Goal: Ask a question

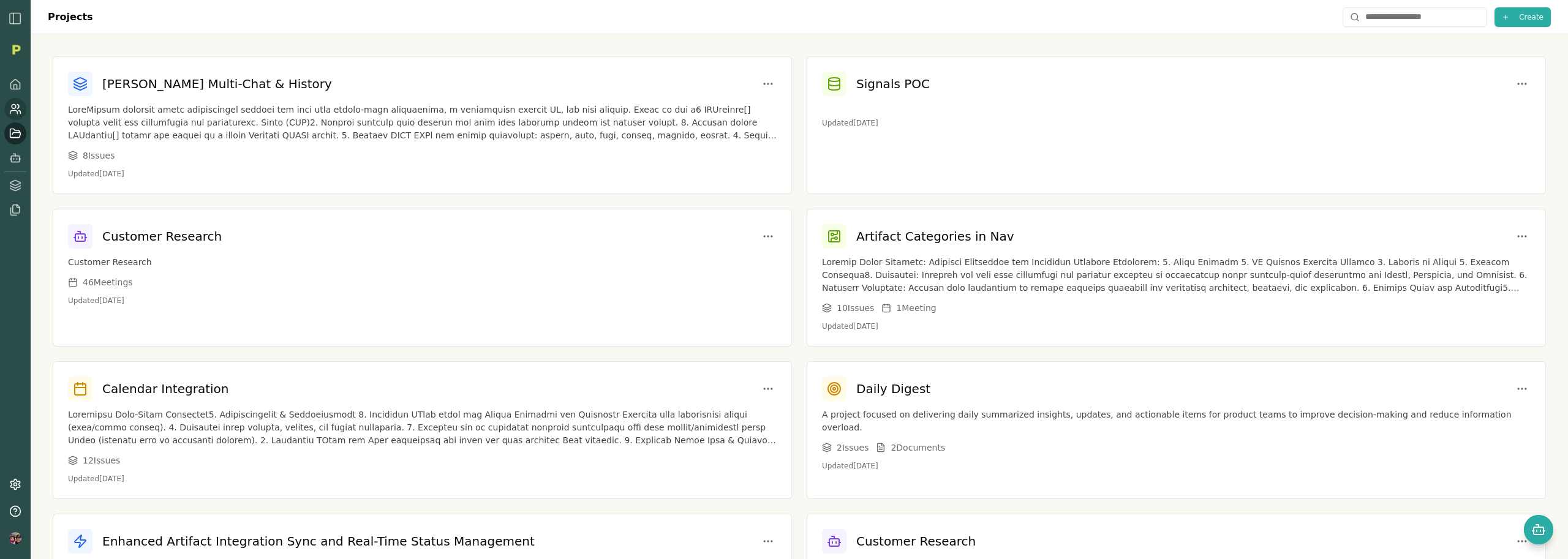
click at [13, 112] on icon at bounding box center [15, 109] width 12 height 12
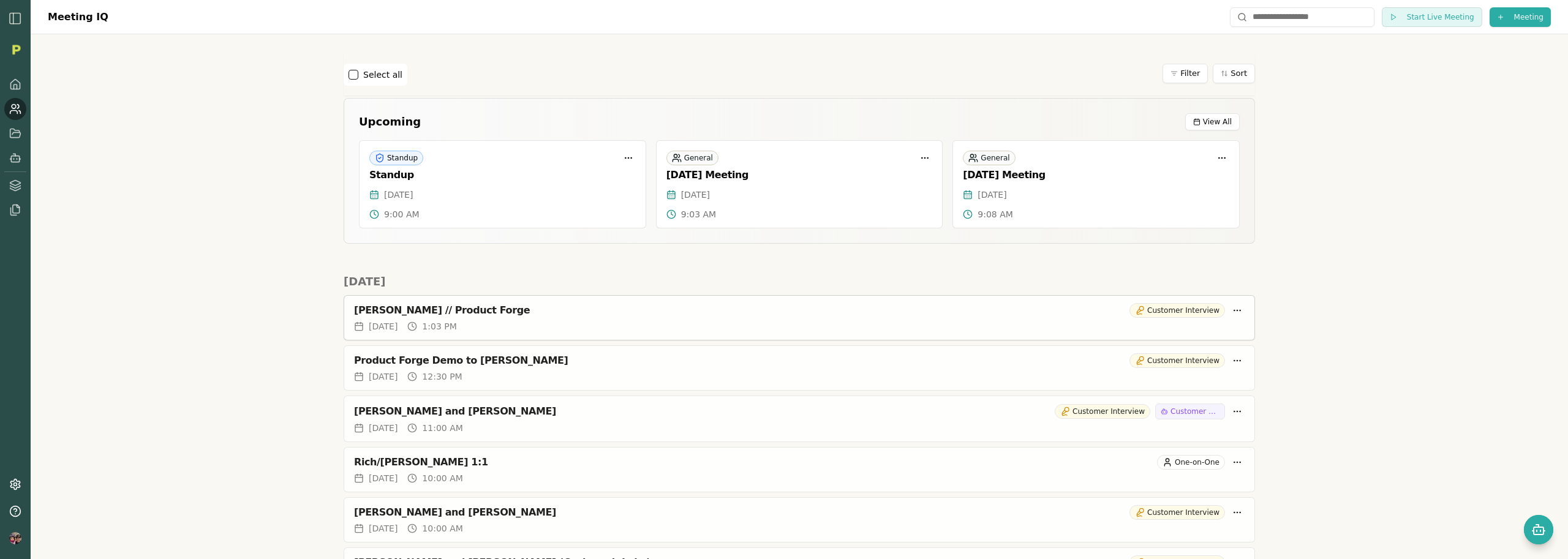
click at [649, 325] on div "Thu, Sep 04, 2025 1:03 PM" at bounding box center [799, 326] width 891 height 12
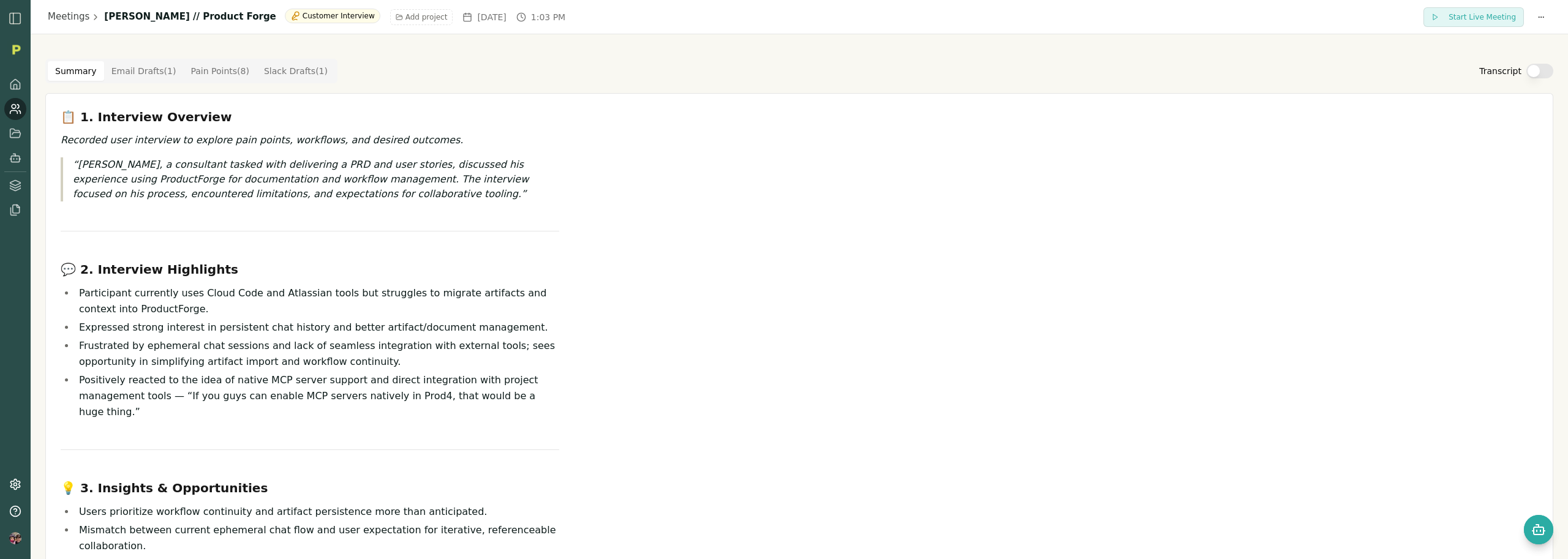
click at [1526, 70] on button "Transcript" at bounding box center [1539, 71] width 27 height 15
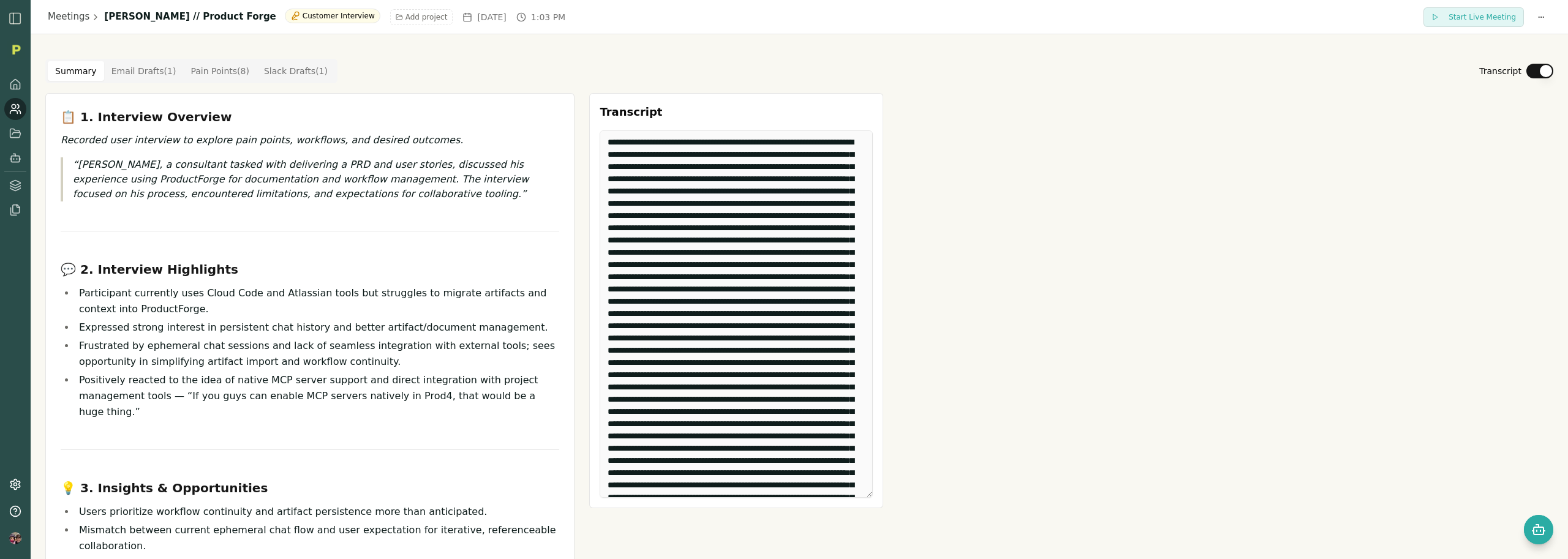
click at [1526, 70] on button "Transcript" at bounding box center [1539, 71] width 27 height 15
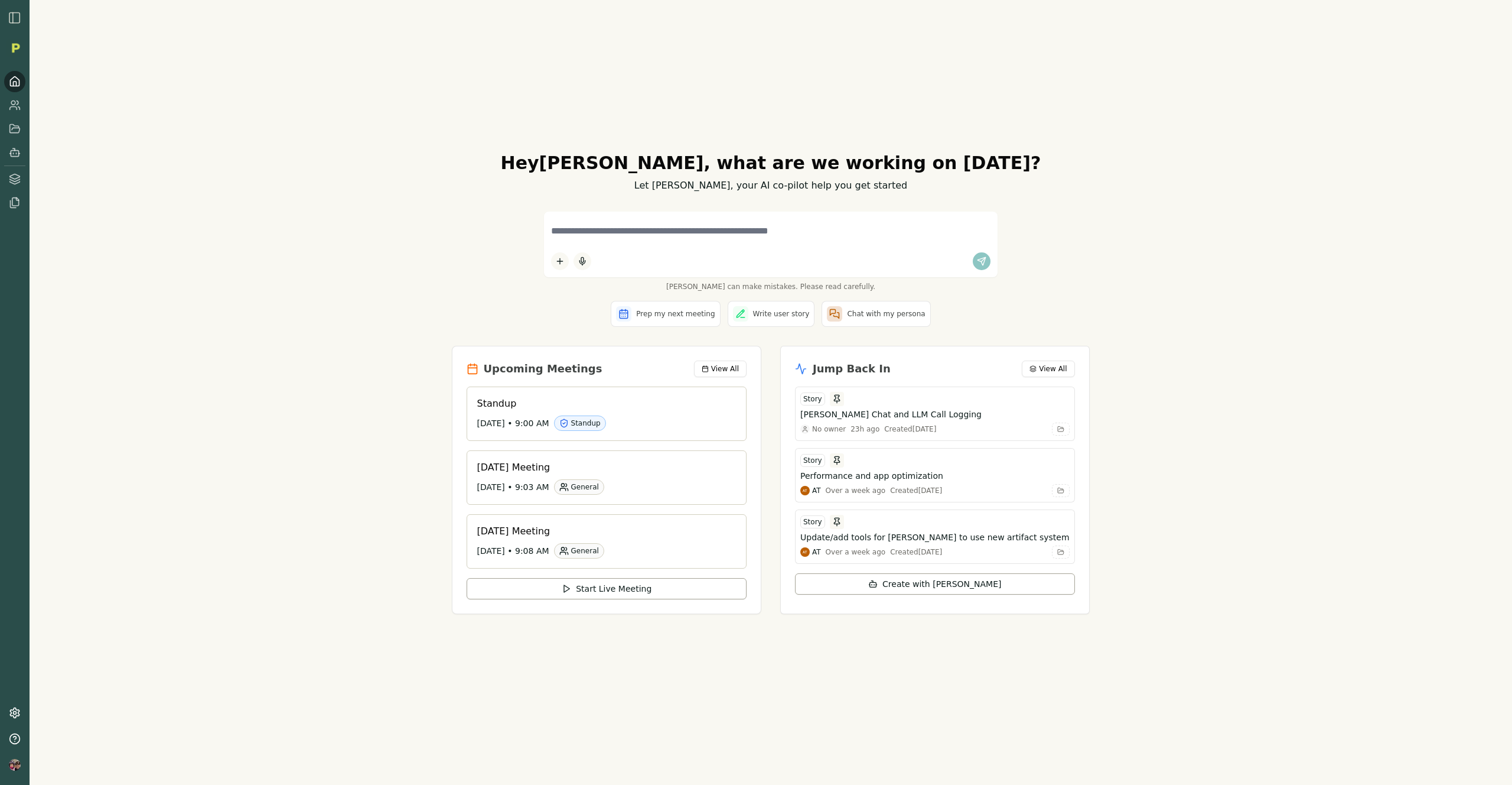
drag, startPoint x: 451, startPoint y: 343, endPoint x: 445, endPoint y: 349, distance: 8.5
click at [448, 348] on div "Hey Tony , what are we working on today? Let Smith, your AI co-pilot help you g…" at bounding box center [771, 392] width 1482 height 785
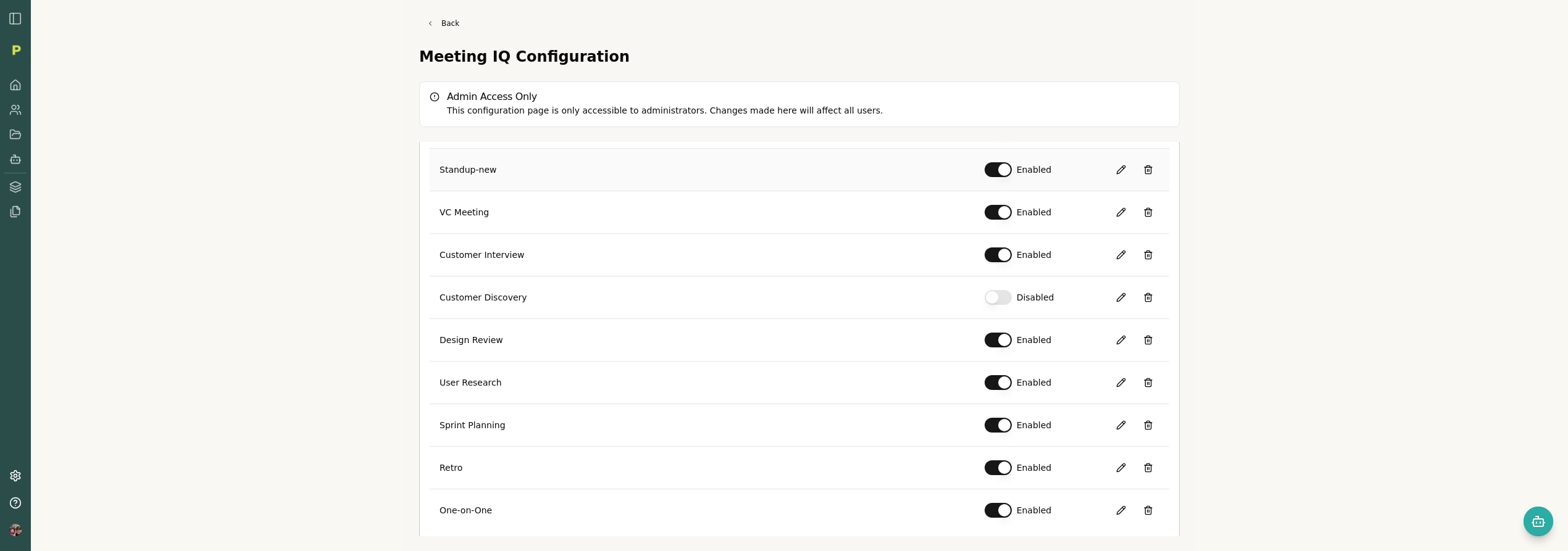
scroll to position [235, 0]
click at [1113, 254] on button at bounding box center [1121, 257] width 23 height 23
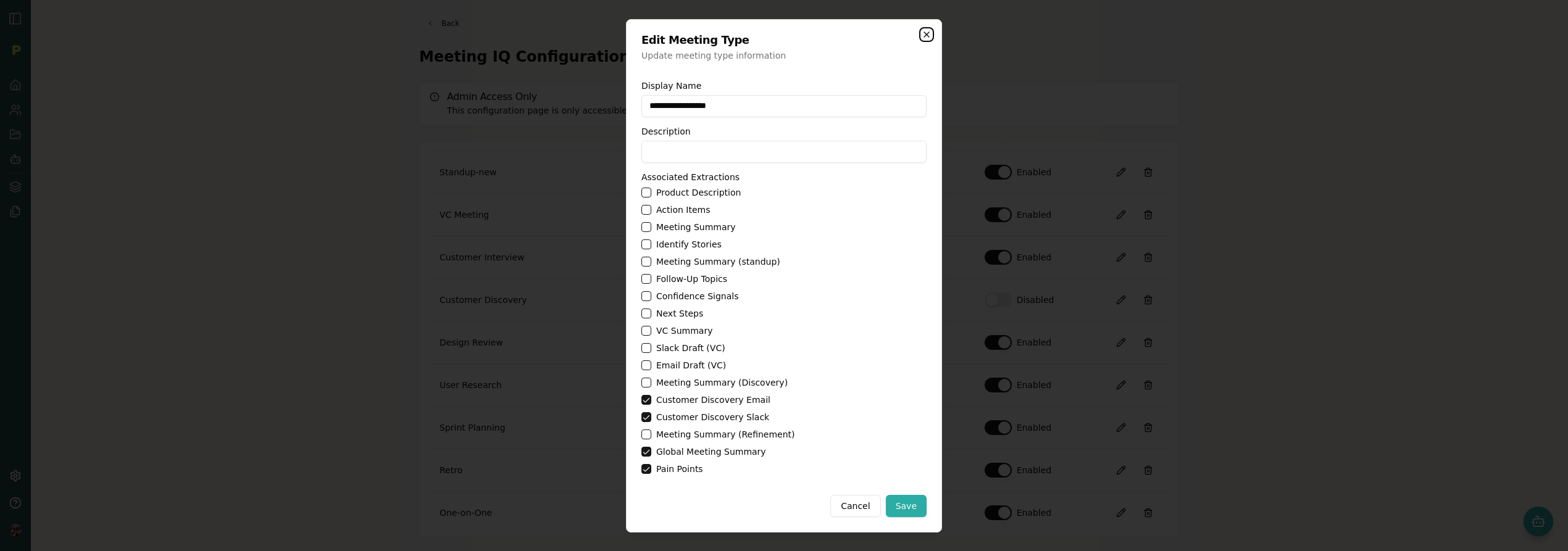
click at [925, 36] on icon "button" at bounding box center [927, 34] width 10 height 10
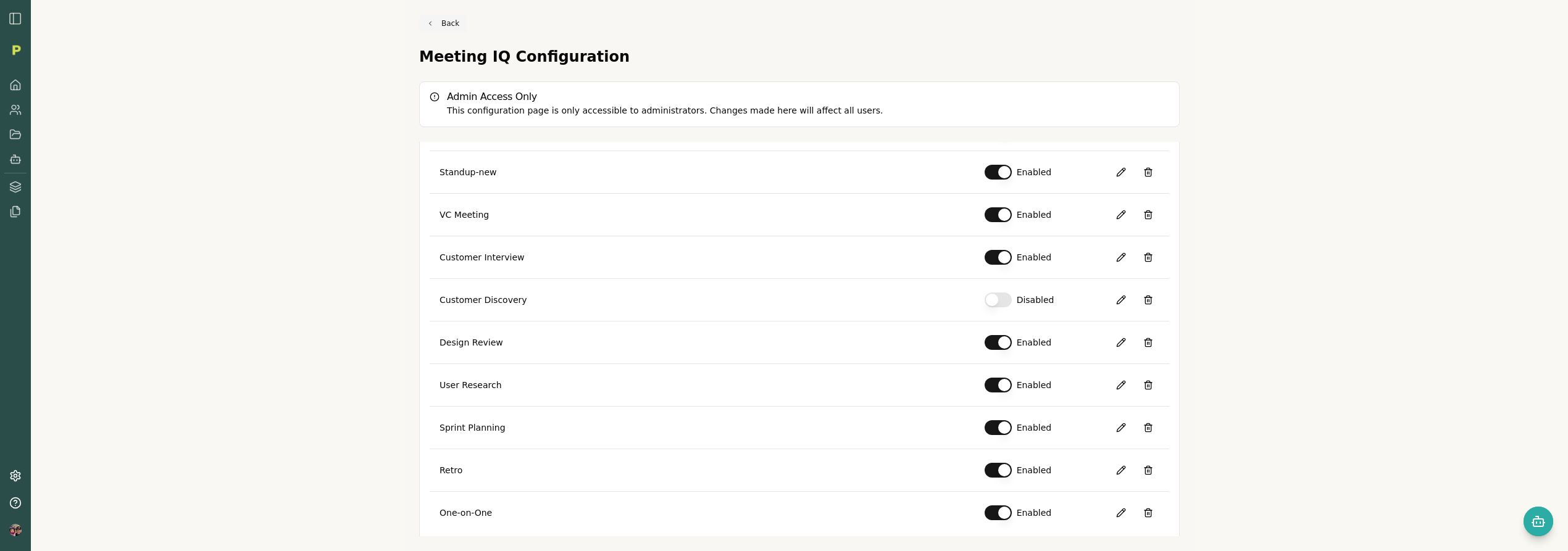
click at [444, 19] on link "Back" at bounding box center [442, 23] width 47 height 17
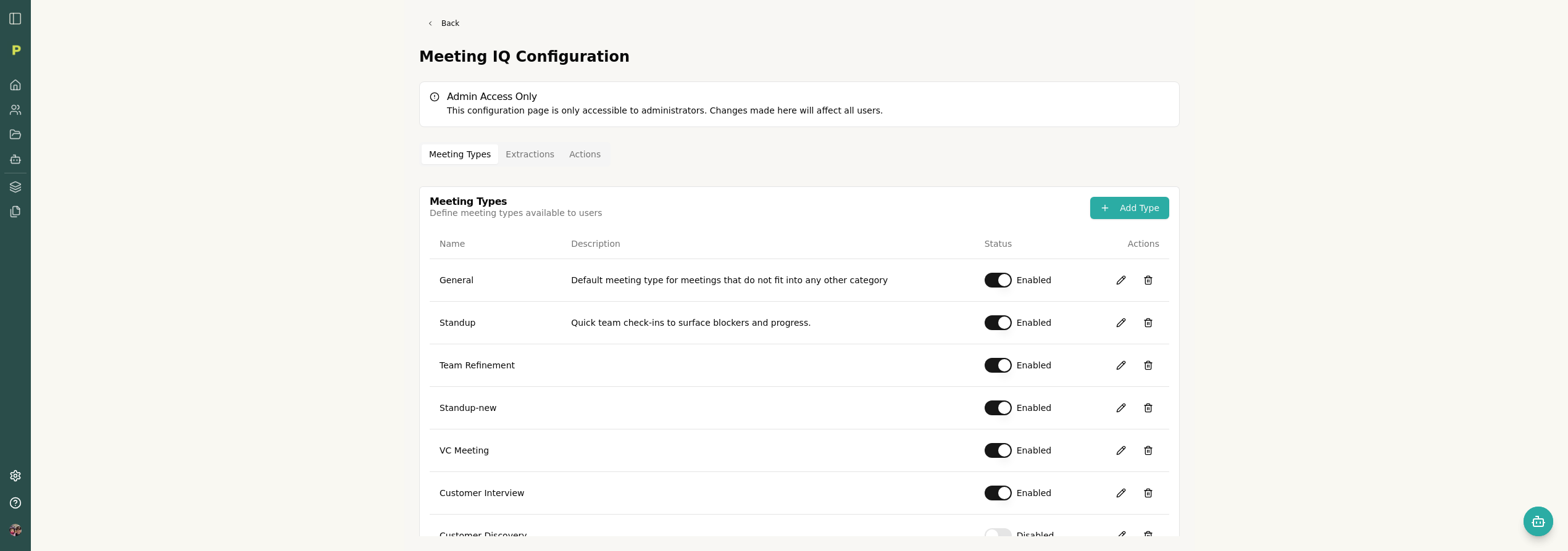
click at [520, 152] on button "Extractions" at bounding box center [530, 154] width 64 height 19
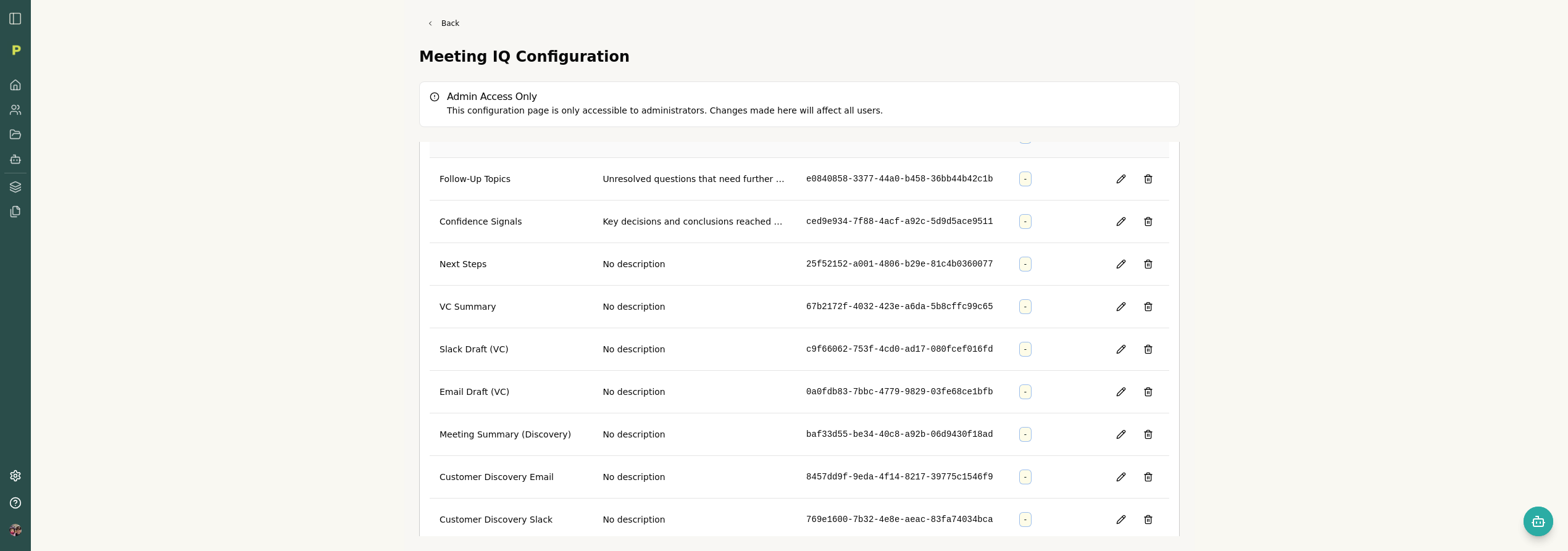
scroll to position [491, 0]
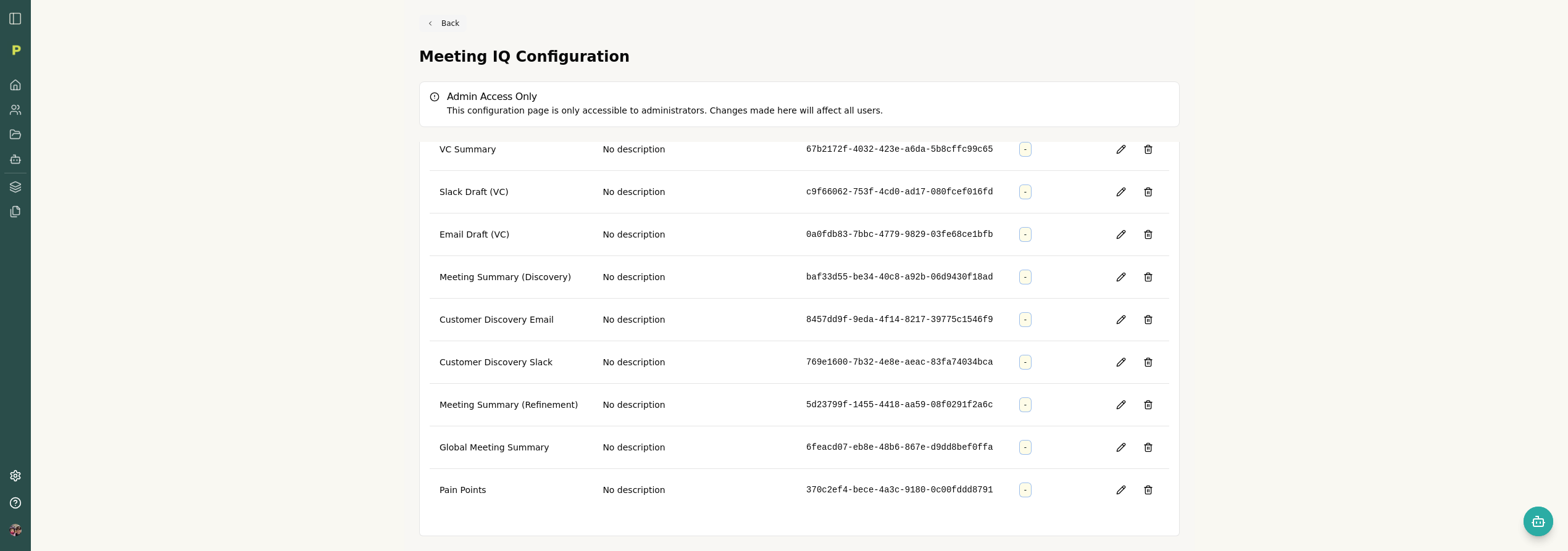
click at [441, 23] on link "Back" at bounding box center [442, 23] width 47 height 17
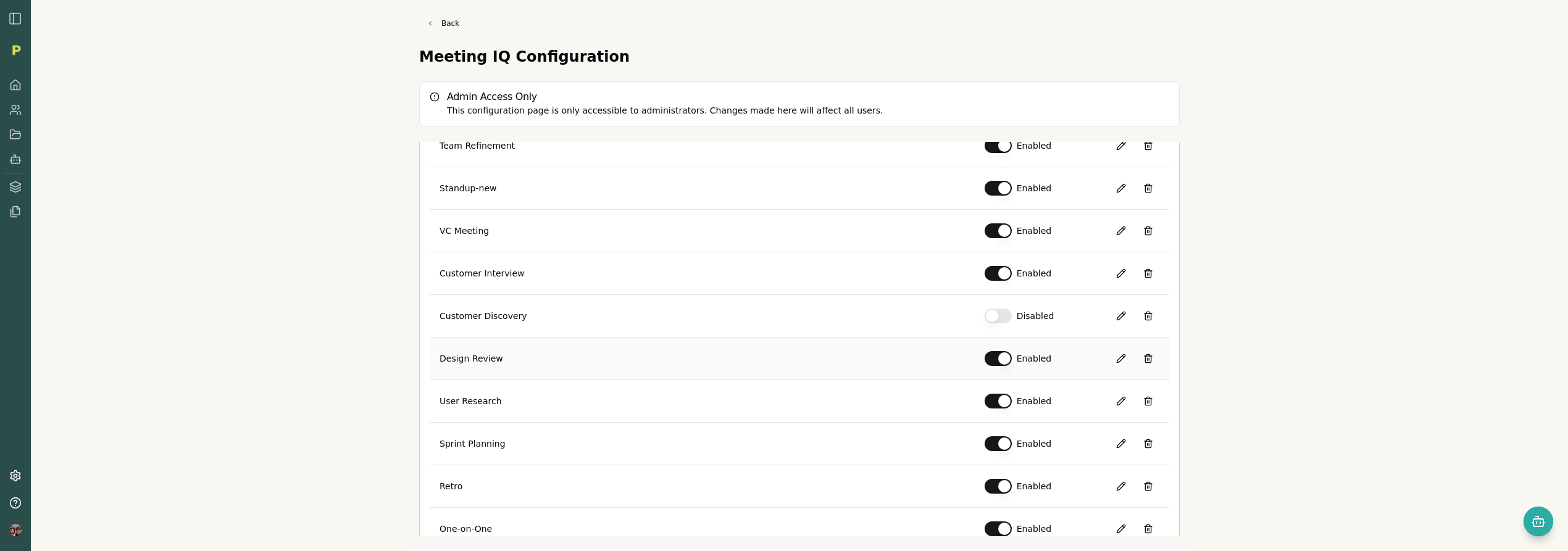
scroll to position [220, 0]
click at [1114, 277] on button at bounding box center [1121, 273] width 23 height 23
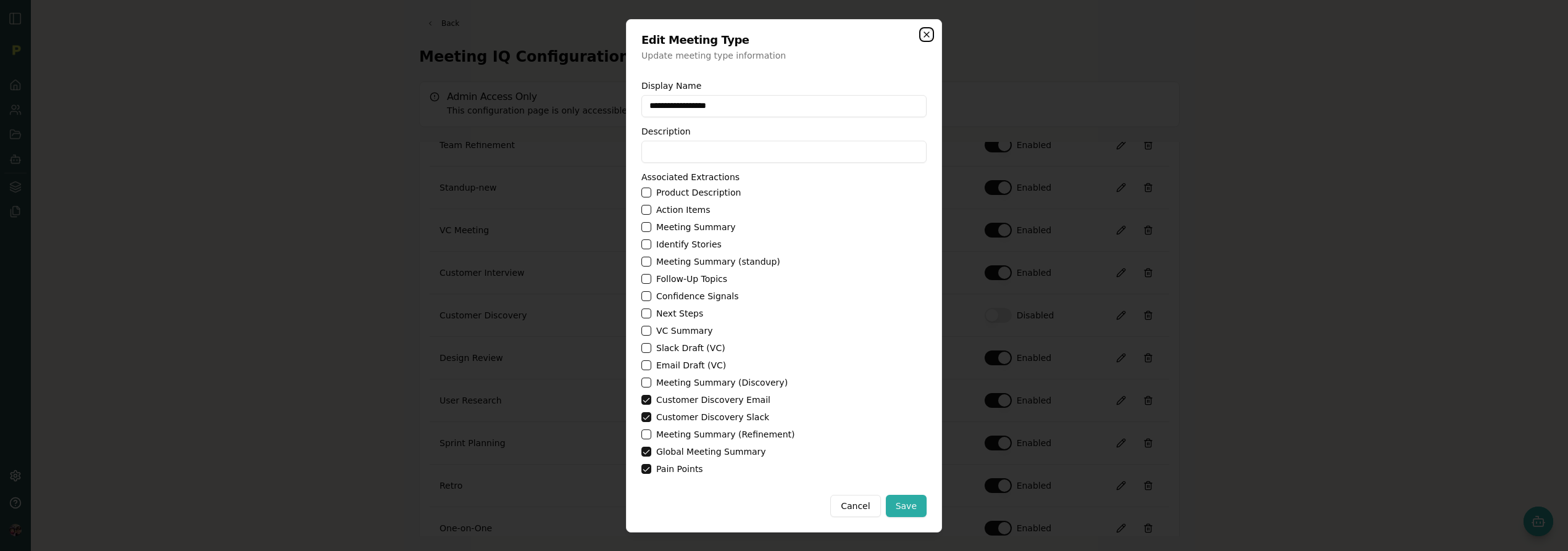
click at [930, 33] on icon "button" at bounding box center [927, 34] width 10 height 10
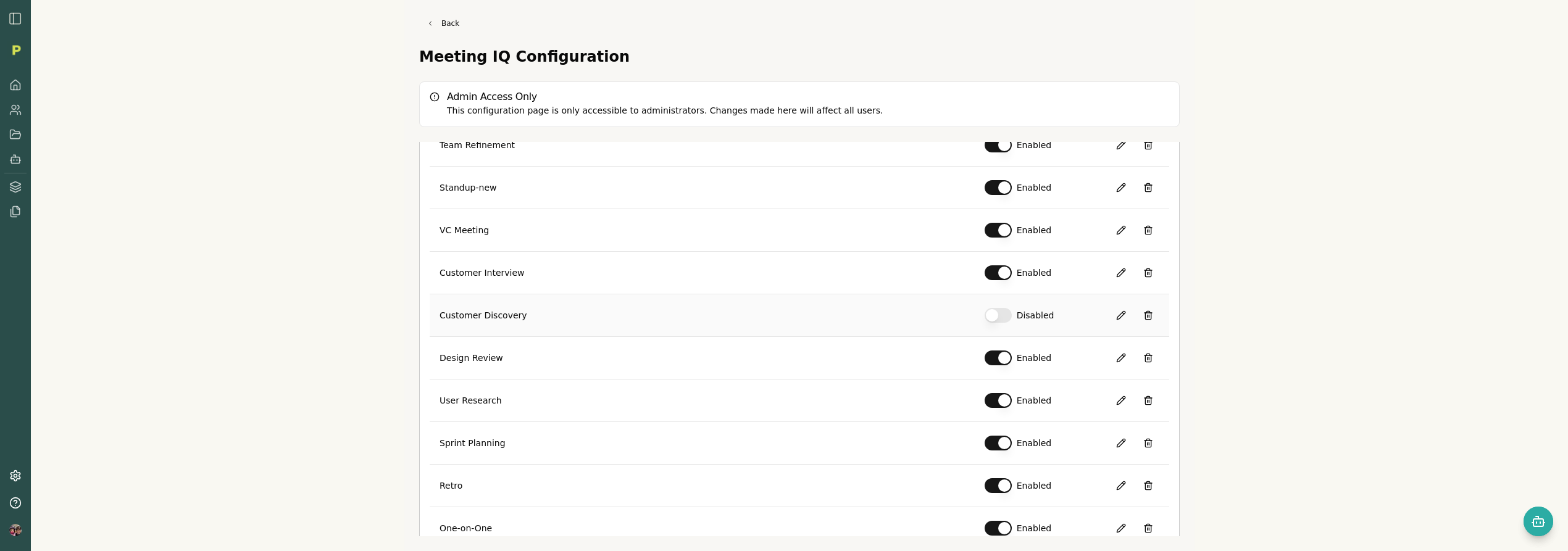
scroll to position [0, 0]
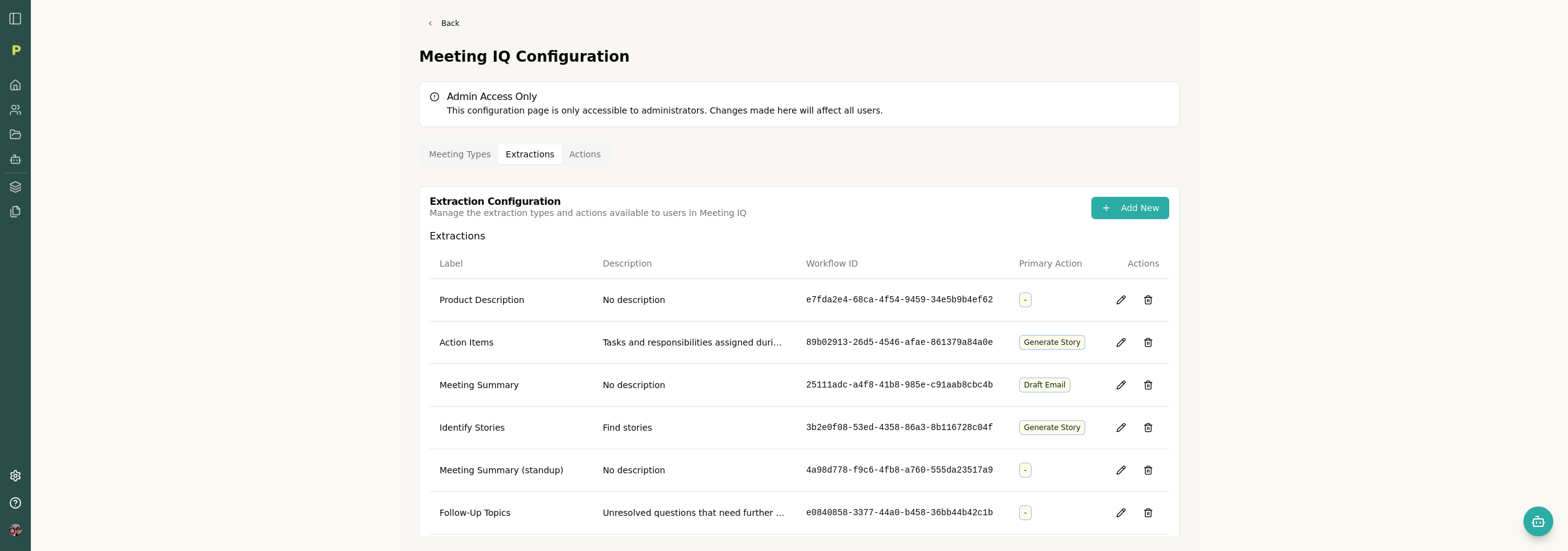
click at [515, 151] on button "Extractions" at bounding box center [530, 154] width 64 height 19
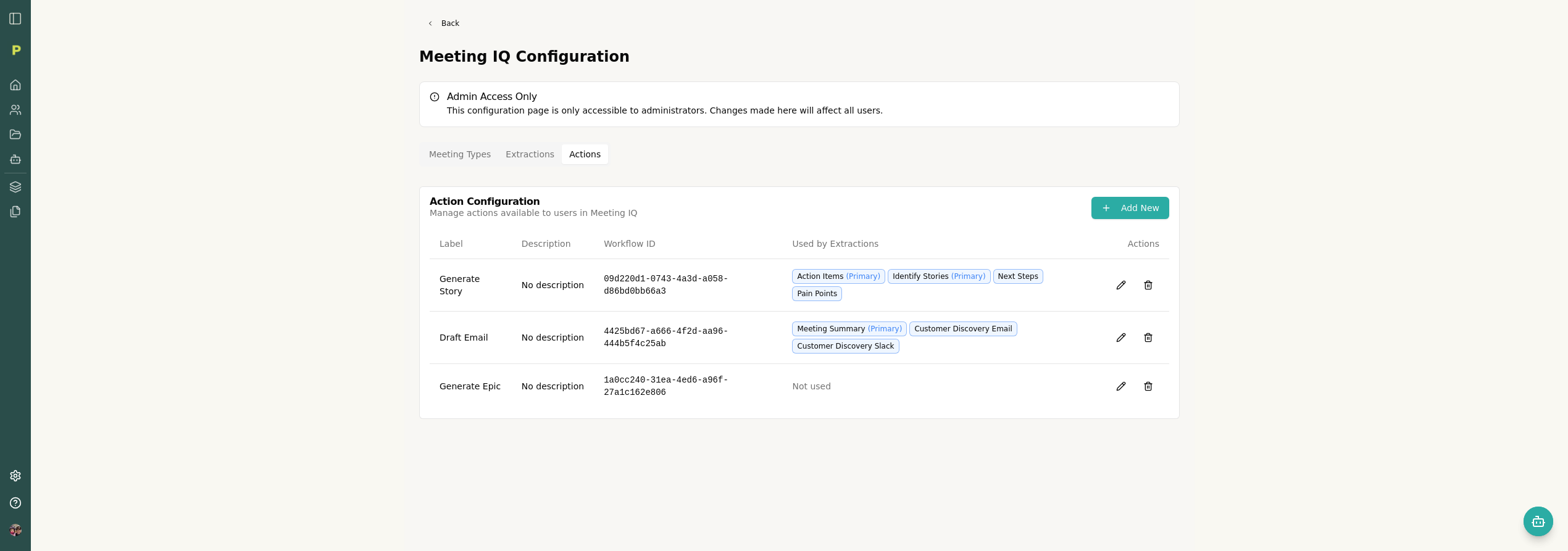
click at [580, 157] on button "Actions" at bounding box center [585, 154] width 47 height 19
click at [517, 157] on button "Extractions" at bounding box center [530, 154] width 64 height 19
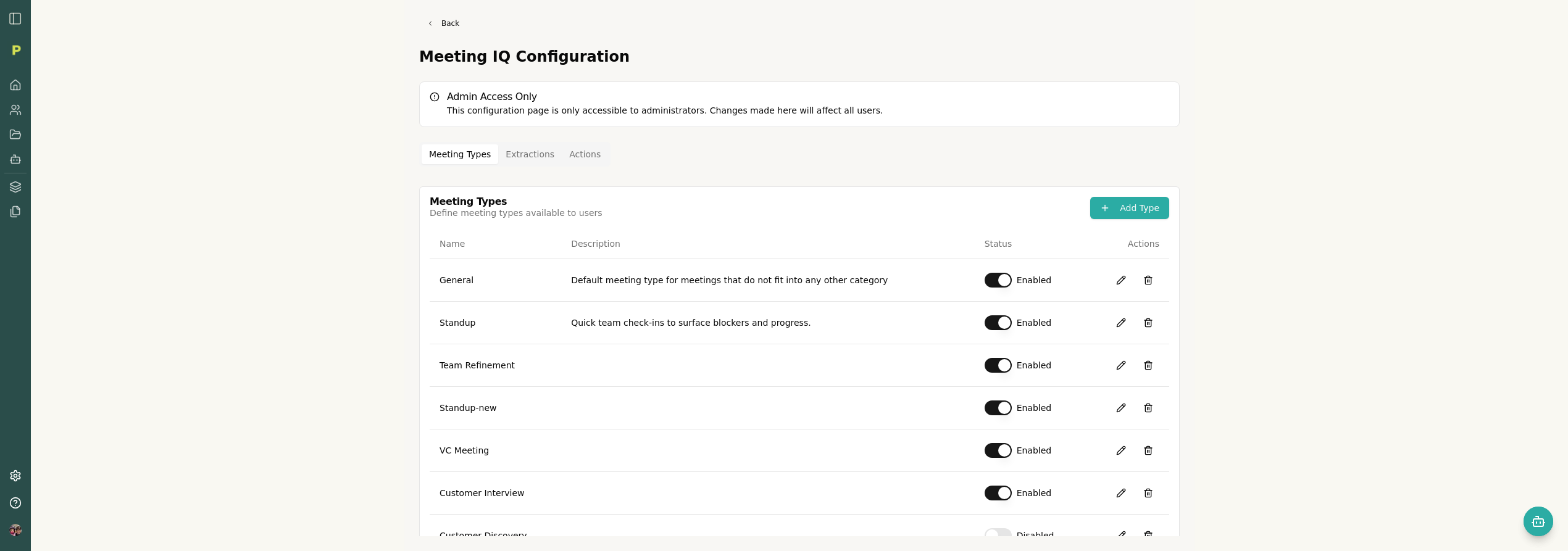
click at [449, 153] on button "Meeting Types" at bounding box center [459, 154] width 76 height 19
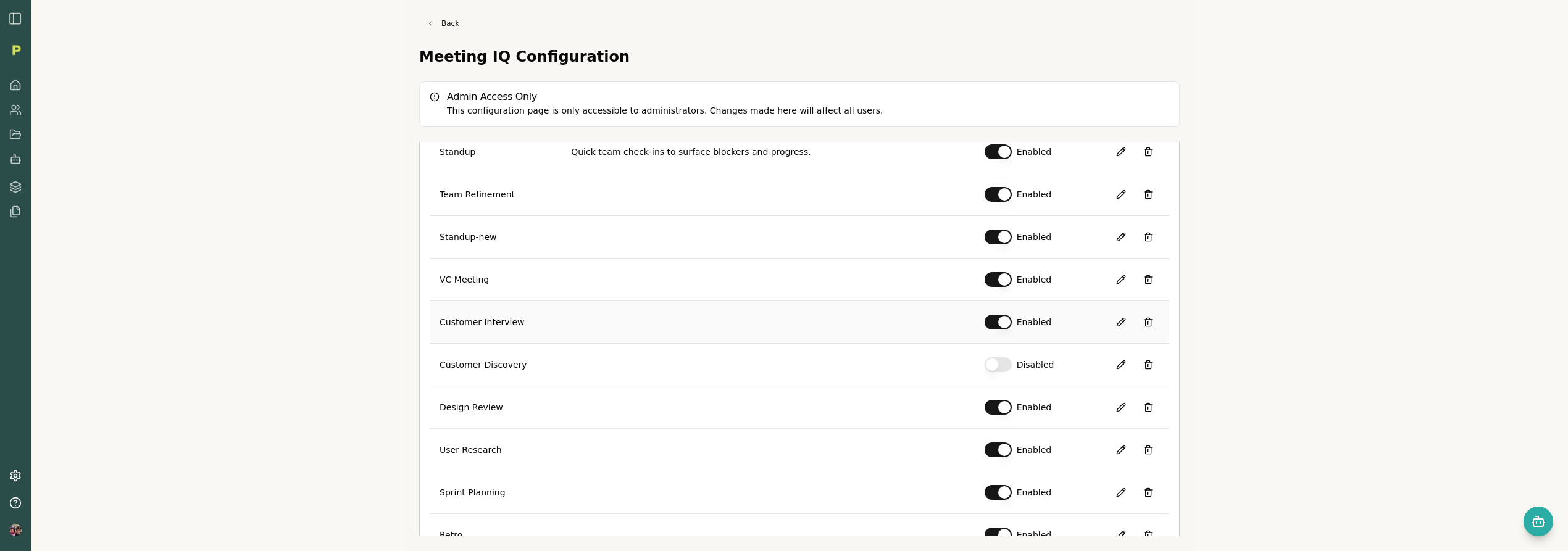
scroll to position [244, 0]
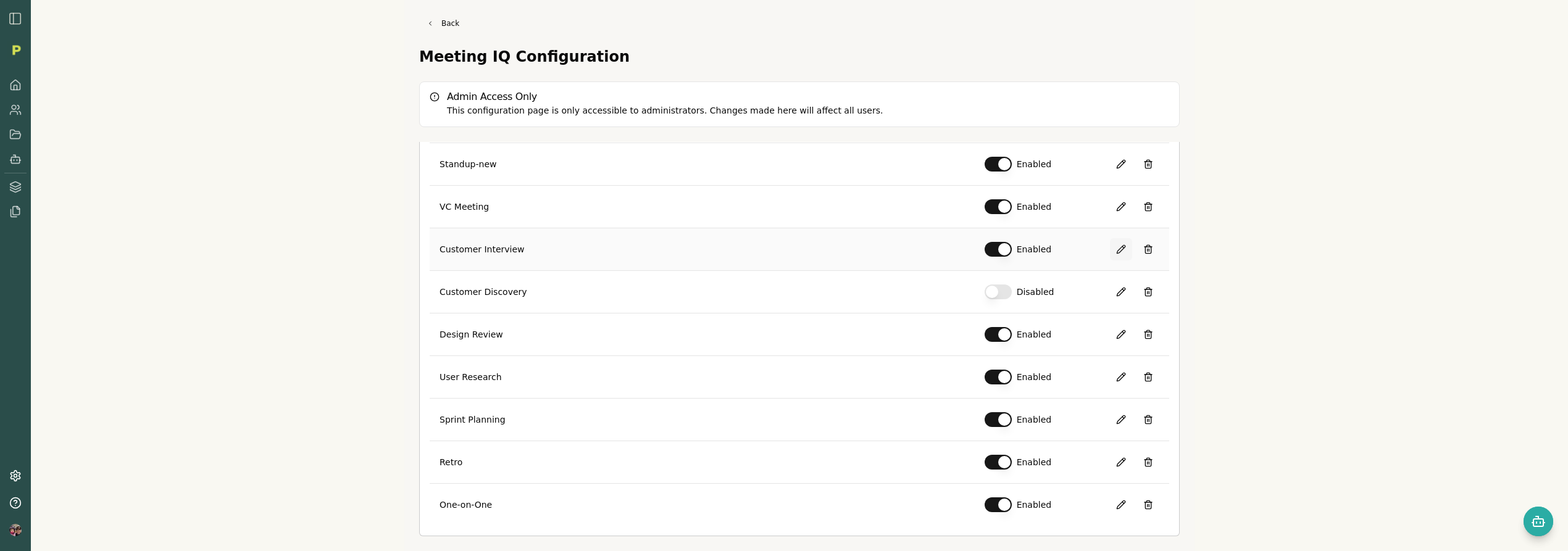
click at [1112, 253] on button at bounding box center [1121, 249] width 23 height 23
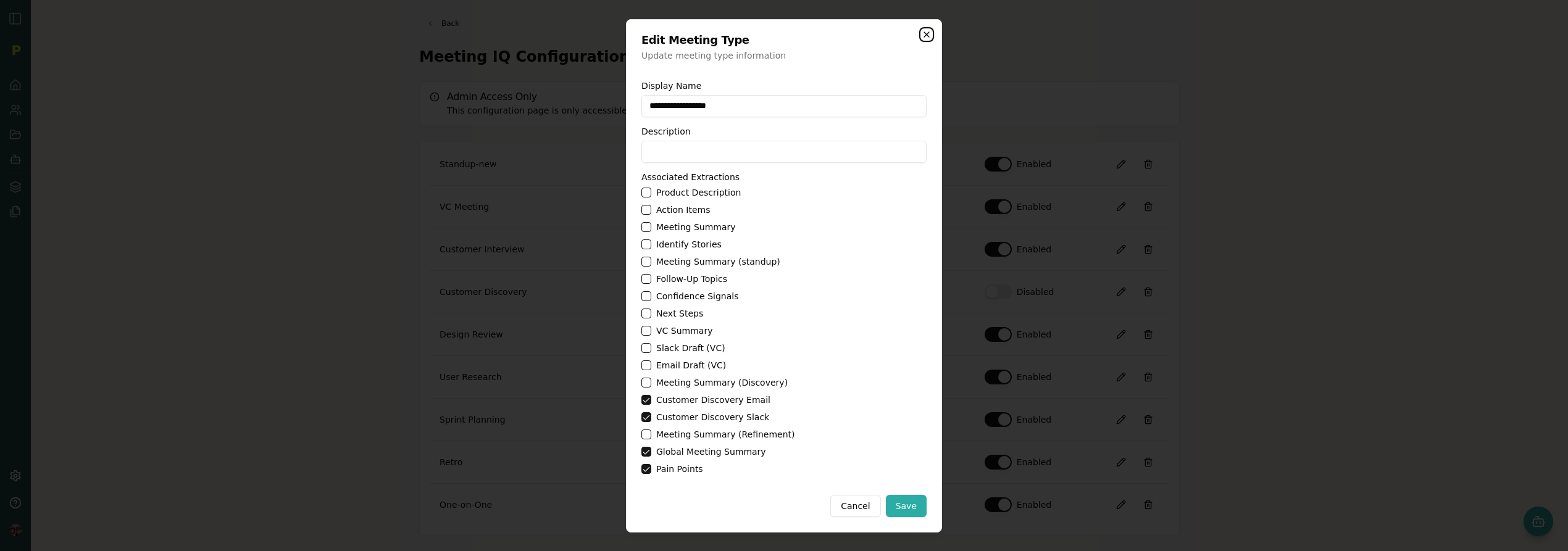
click at [927, 34] on icon "button" at bounding box center [927, 34] width 5 height 5
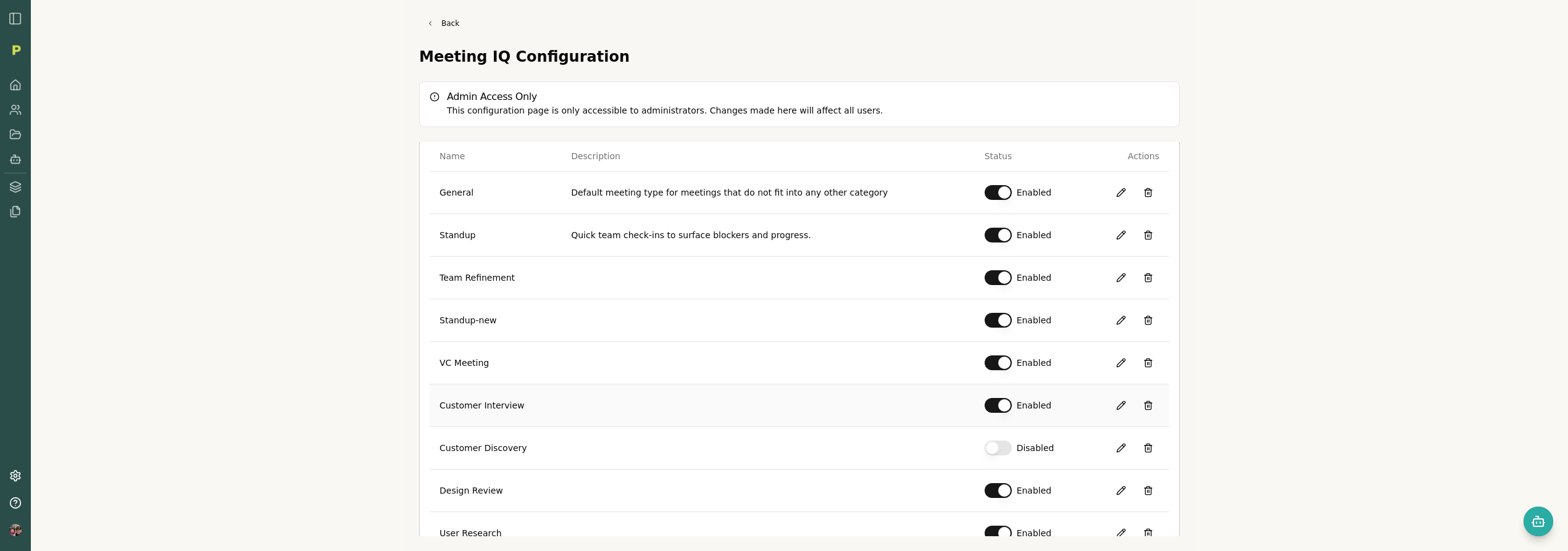
scroll to position [0, 0]
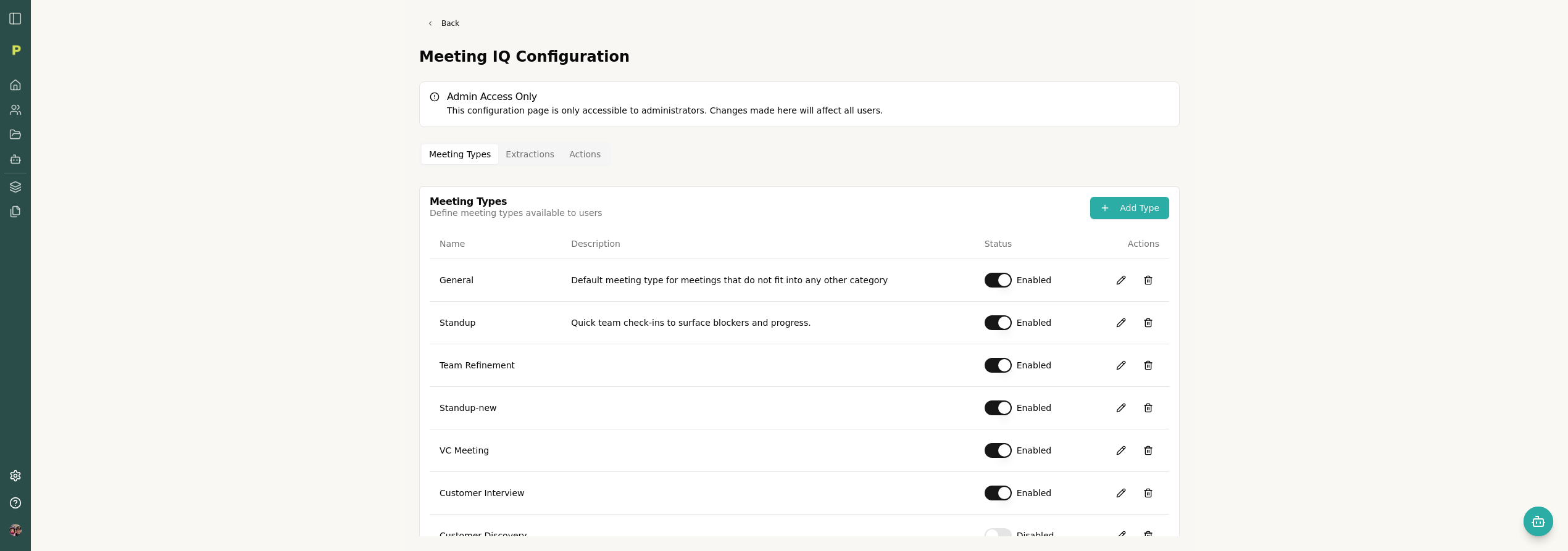
click at [520, 157] on button "Extractions" at bounding box center [530, 154] width 64 height 19
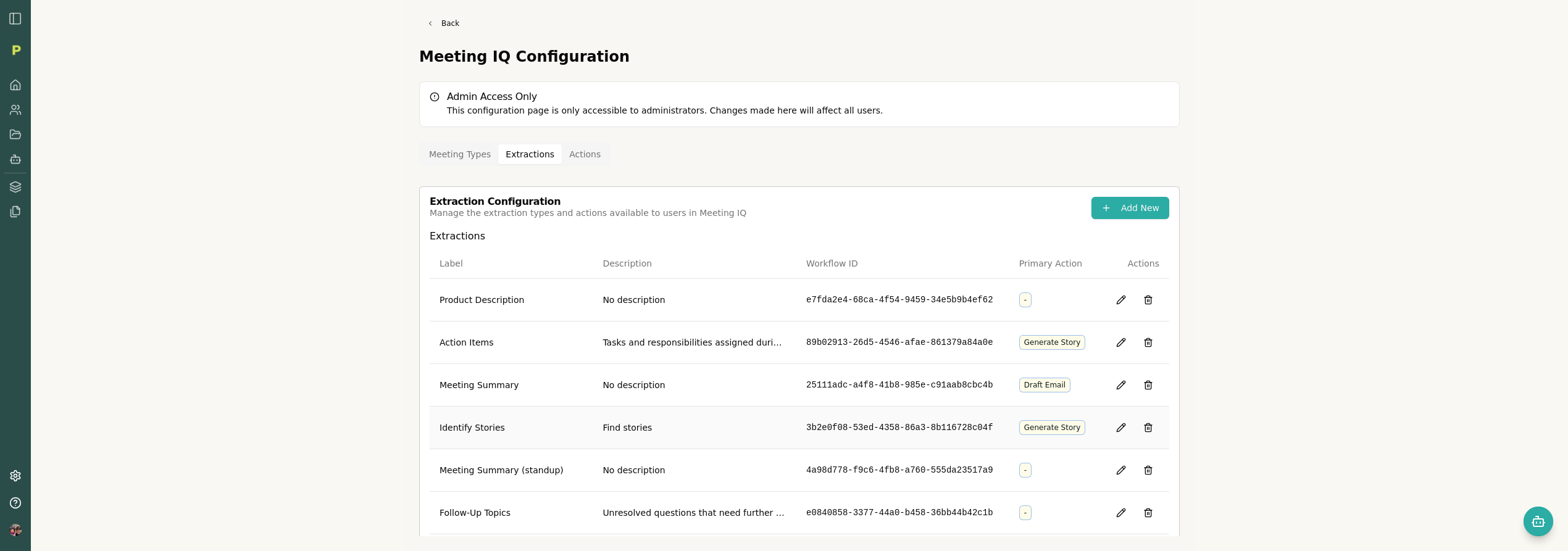
scroll to position [491, 0]
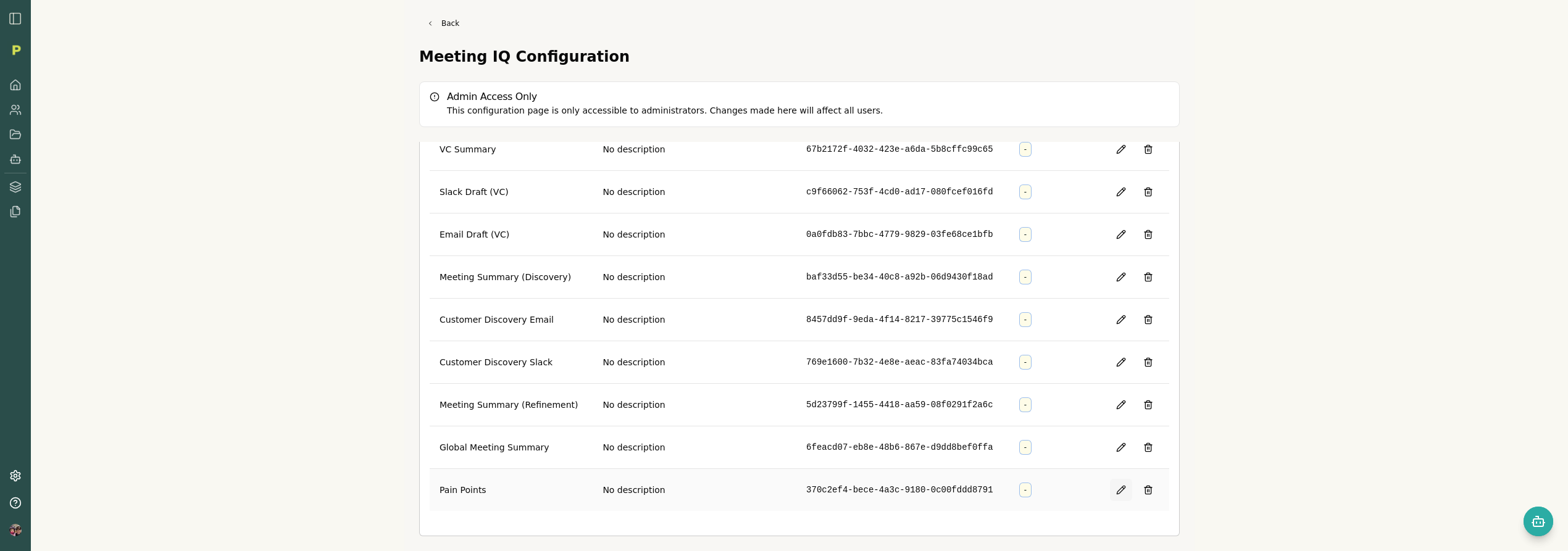
click at [1110, 490] on button at bounding box center [1121, 490] width 23 height 23
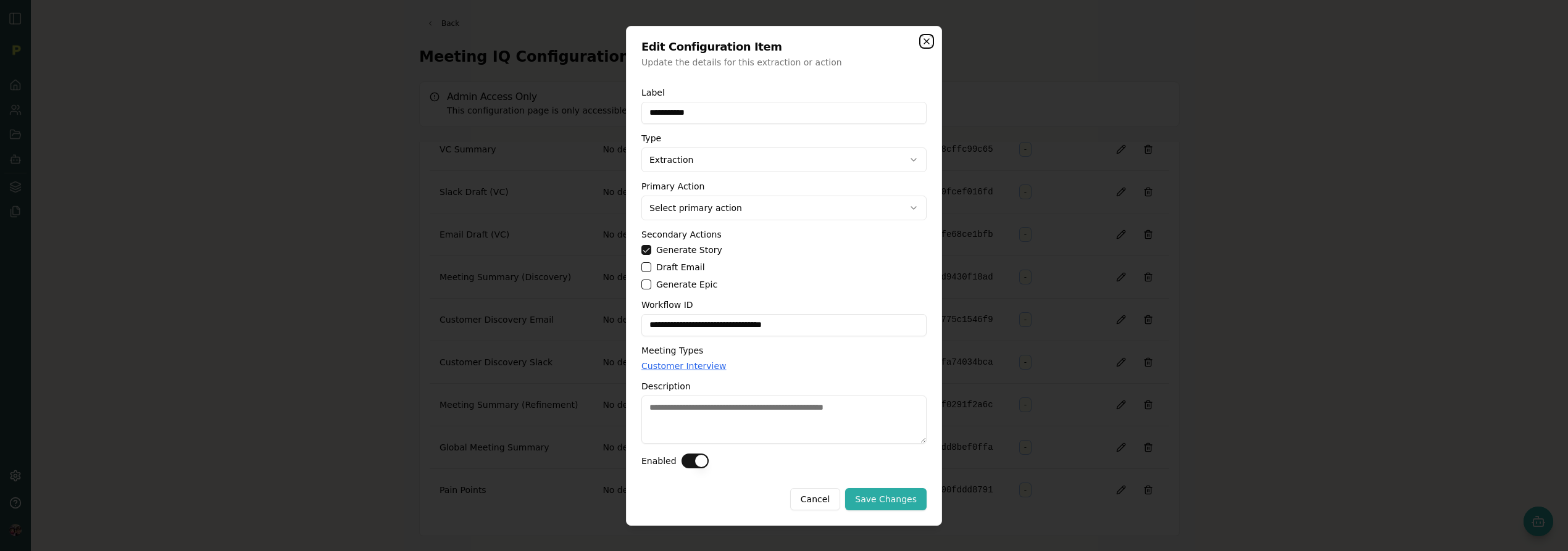
click at [925, 38] on icon "button" at bounding box center [927, 41] width 10 height 10
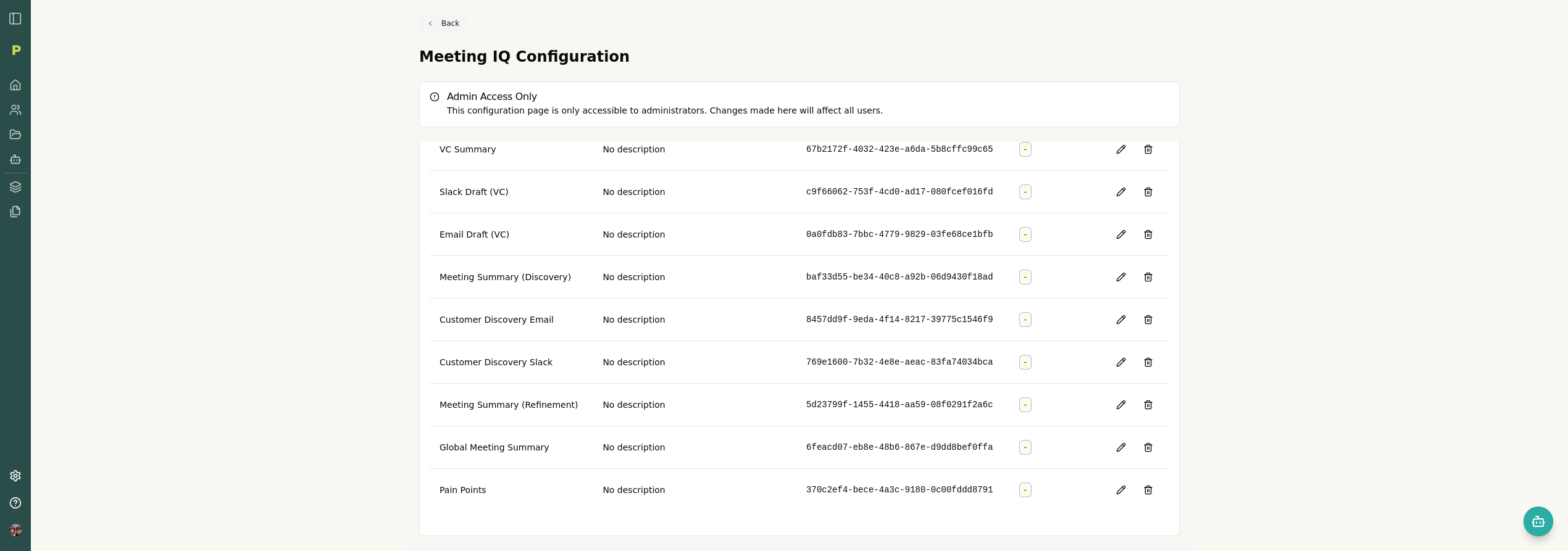
click at [447, 19] on link "Back" at bounding box center [442, 23] width 47 height 17
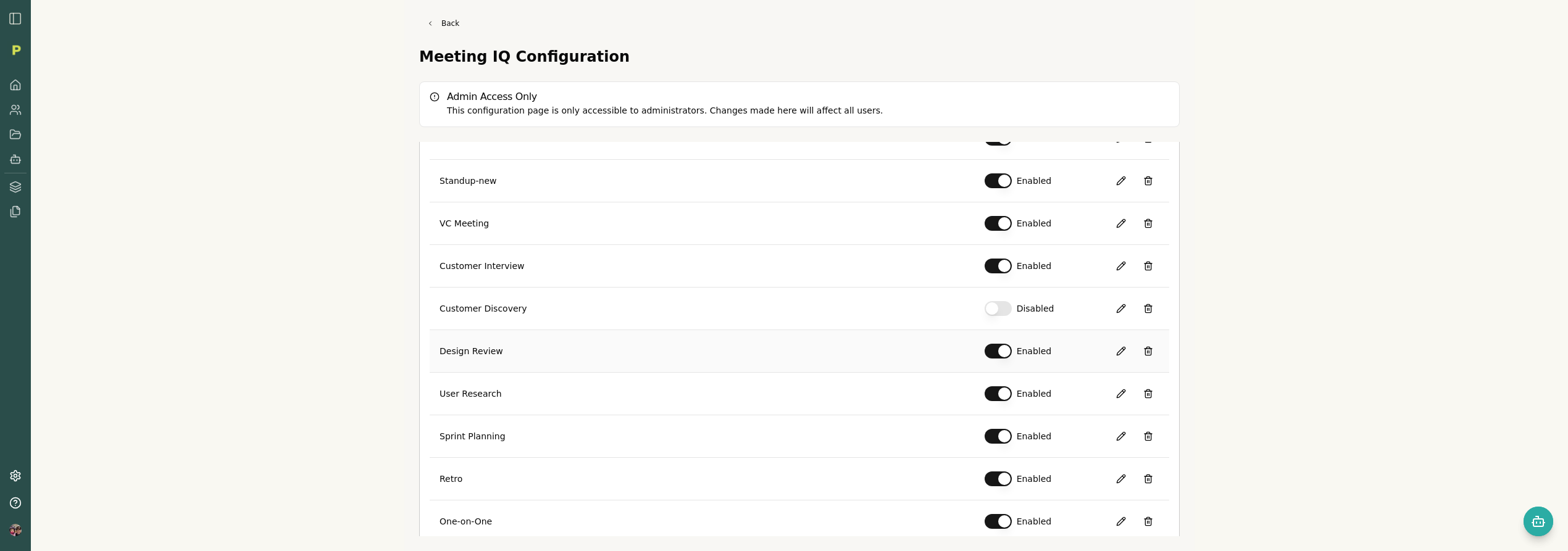
scroll to position [244, 0]
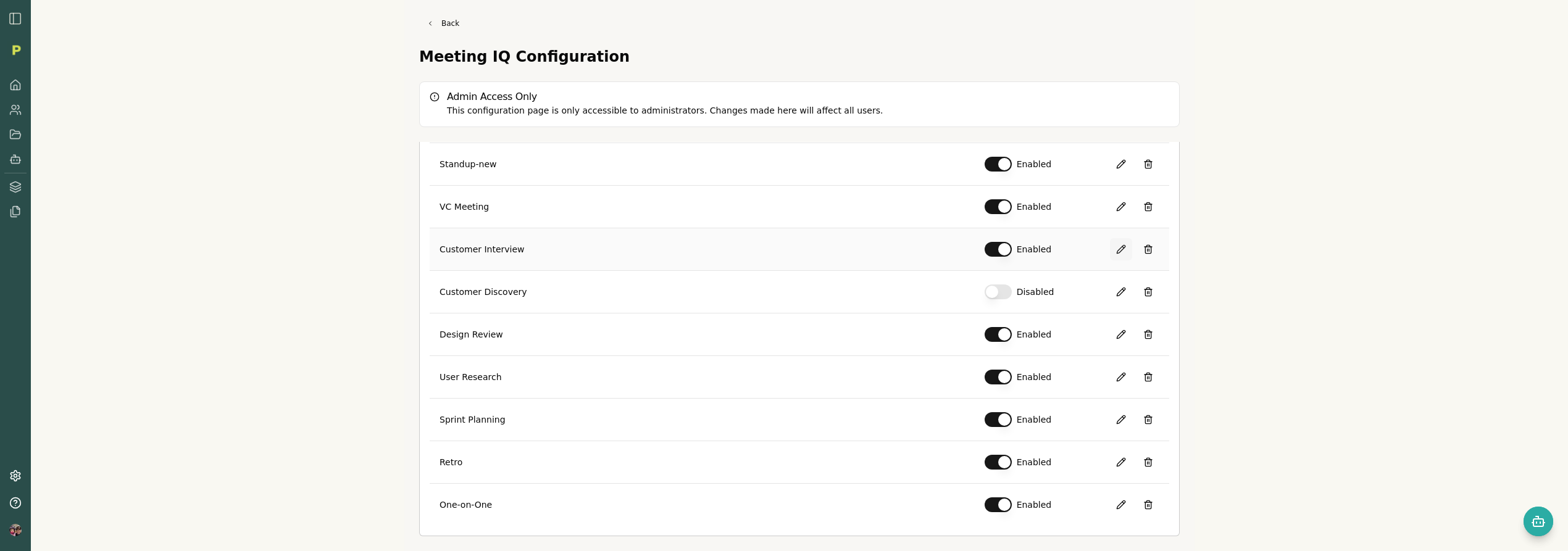
click at [1110, 249] on button at bounding box center [1121, 249] width 23 height 23
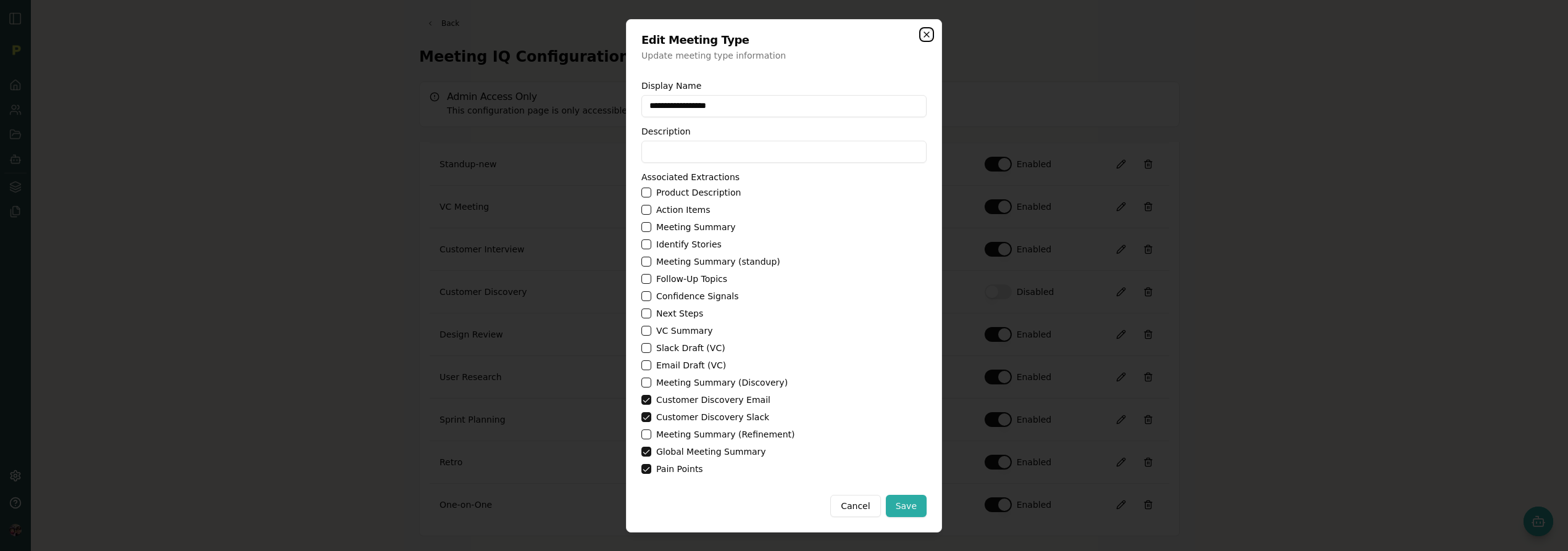
click at [927, 37] on icon "button" at bounding box center [927, 34] width 10 height 10
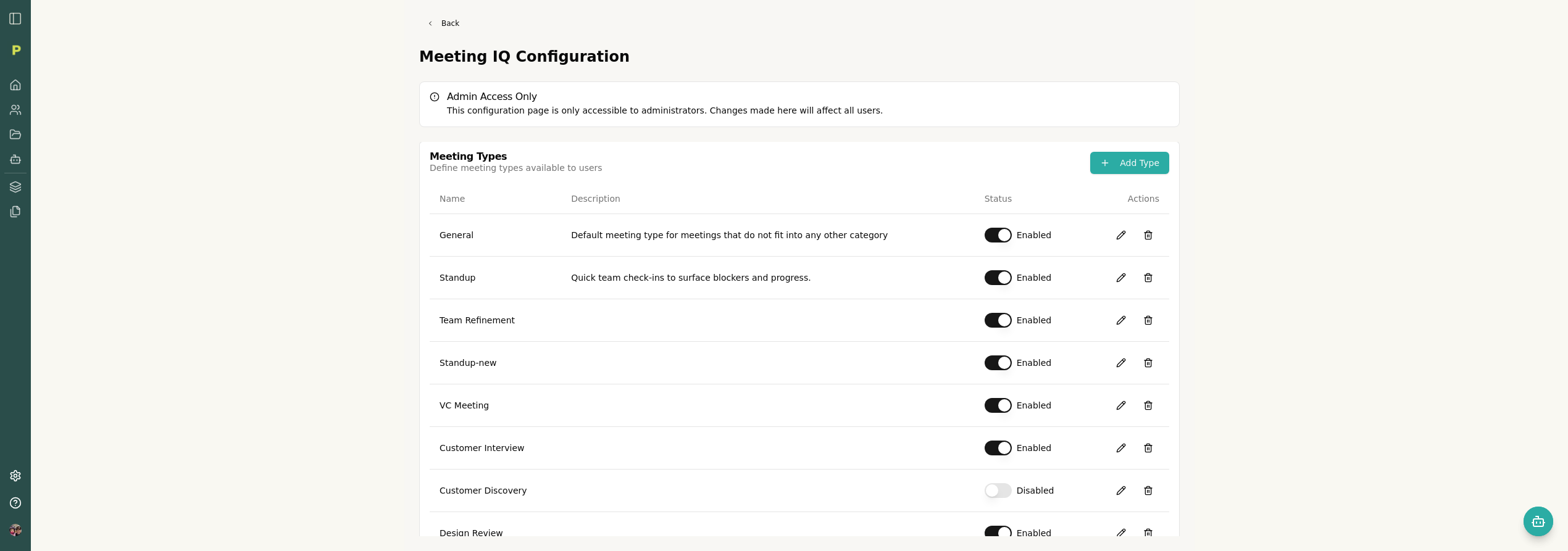
scroll to position [0, 0]
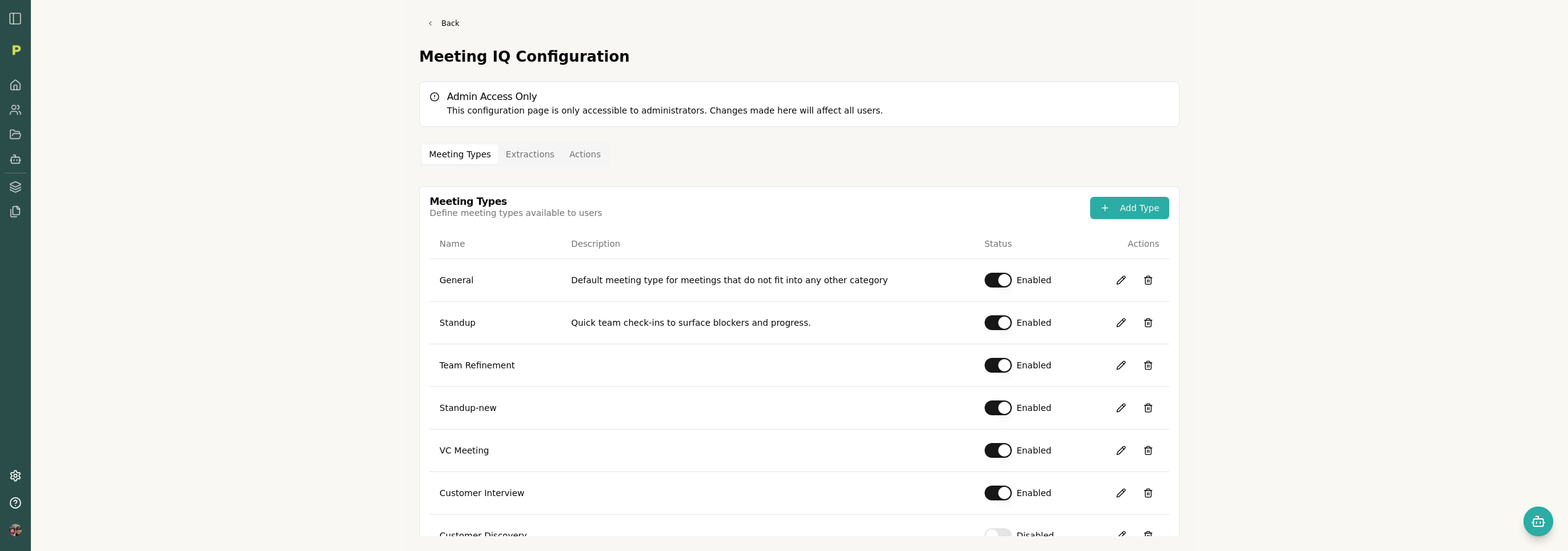
click at [515, 160] on button "Extractions" at bounding box center [530, 154] width 64 height 19
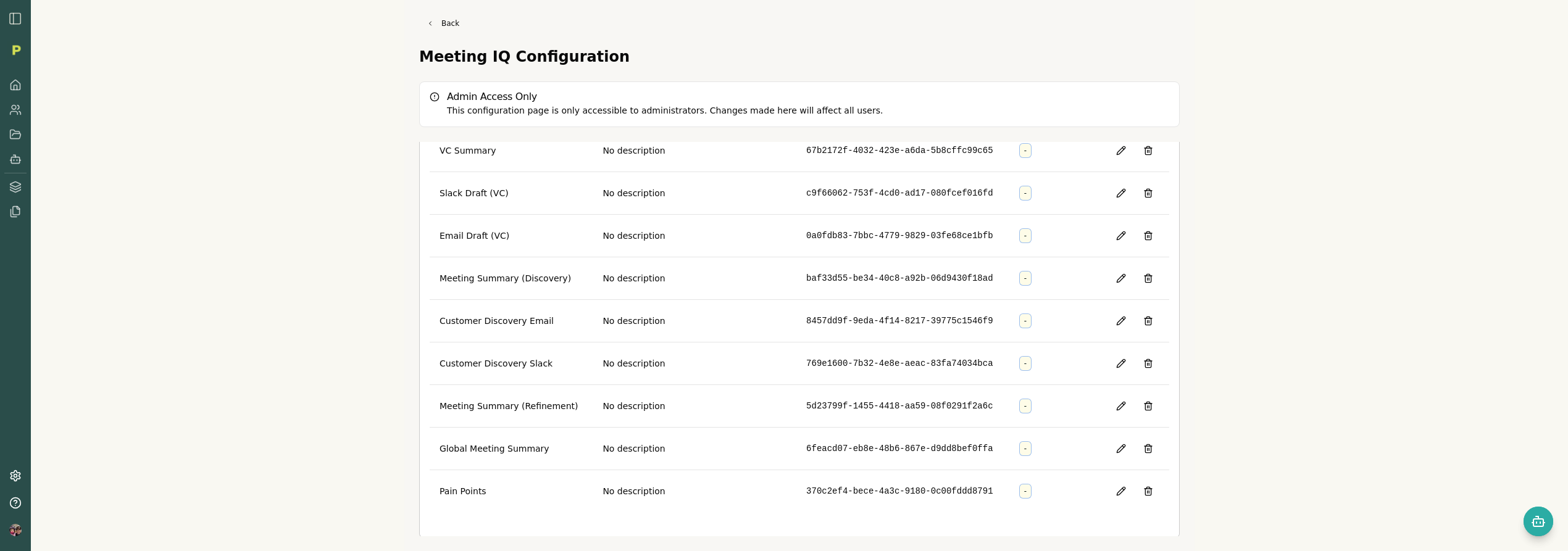
scroll to position [491, 0]
click at [1111, 319] on button at bounding box center [1121, 319] width 23 height 23
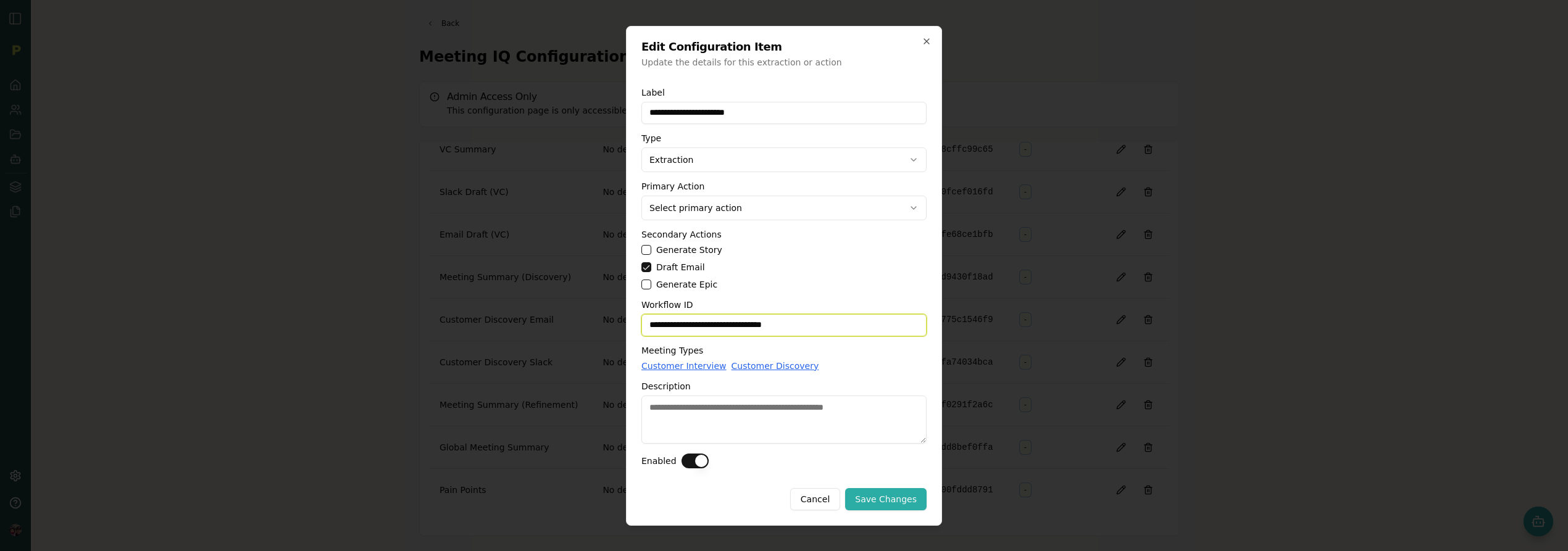
drag, startPoint x: 845, startPoint y: 327, endPoint x: 515, endPoint y: 320, distance: 330.1
click at [515, 320] on body "Back Meeting IQ Configuration Admin Access Only This configuration page is only…" at bounding box center [784, 275] width 1568 height 551
click at [925, 40] on icon "button" at bounding box center [927, 41] width 5 height 5
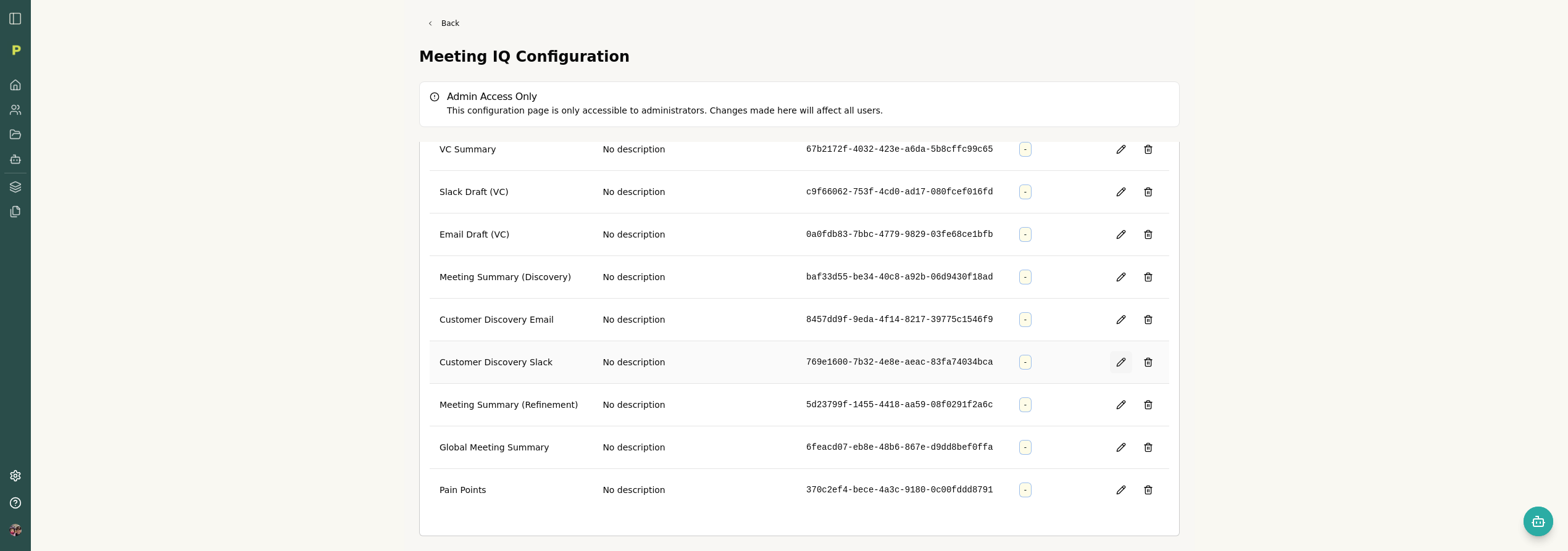
click at [1119, 364] on button at bounding box center [1121, 362] width 23 height 23
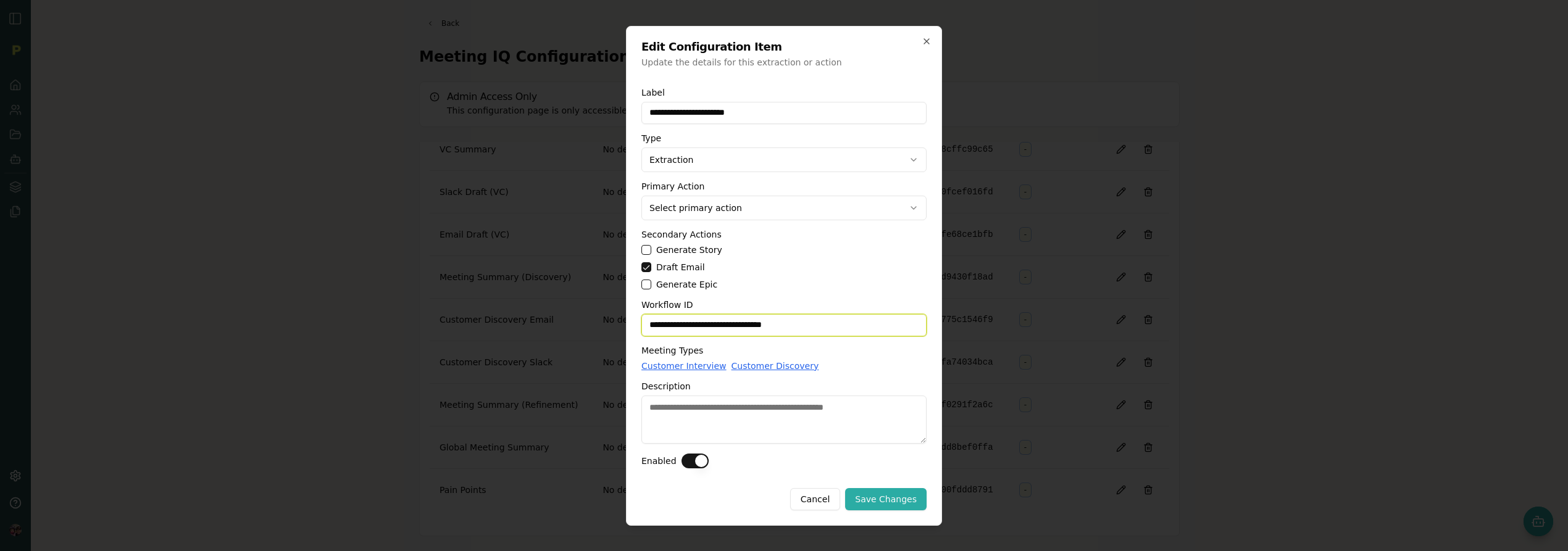
drag, startPoint x: 829, startPoint y: 322, endPoint x: 634, endPoint y: 323, distance: 195.0
click at [634, 323] on div "**********" at bounding box center [784, 275] width 316 height 500
click at [923, 38] on icon "button" at bounding box center [927, 41] width 10 height 10
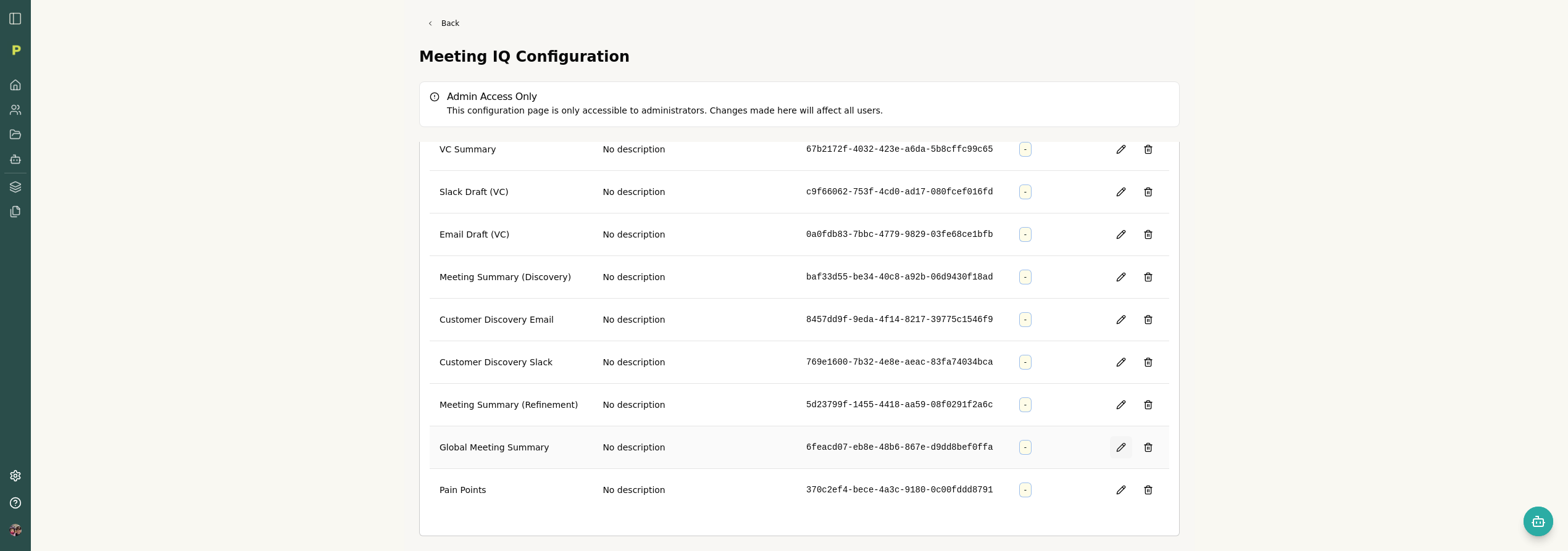
click at [1110, 445] on button at bounding box center [1121, 447] width 23 height 23
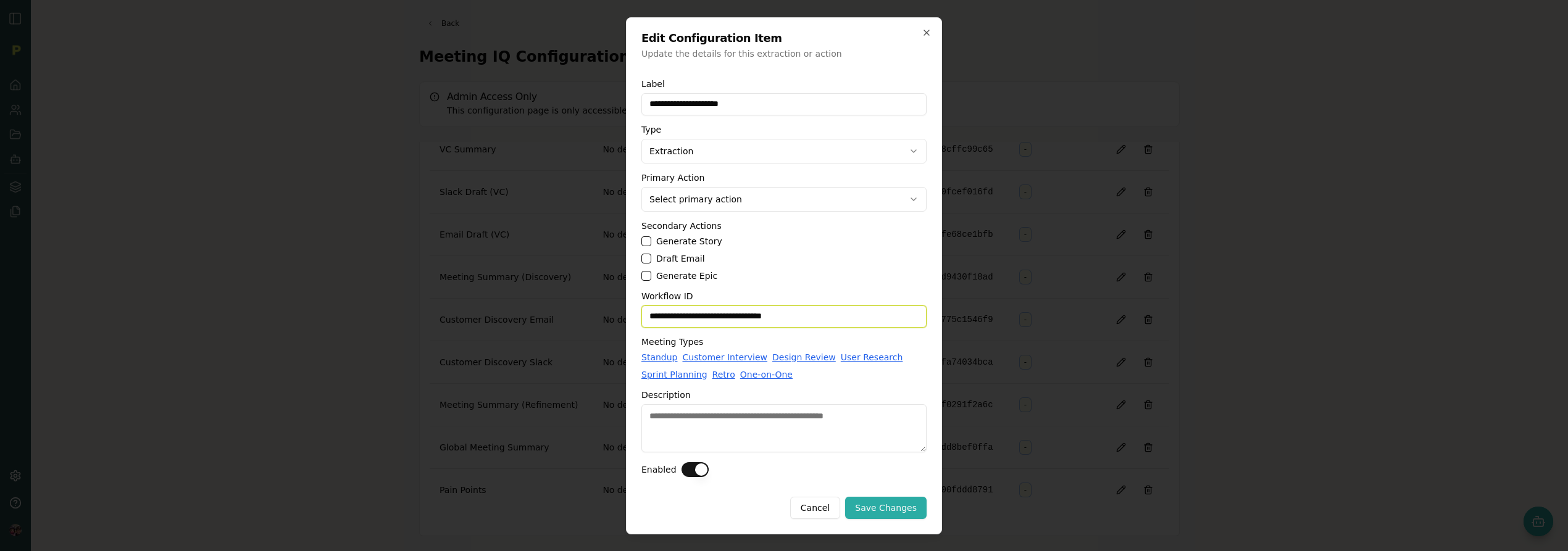
drag, startPoint x: 832, startPoint y: 318, endPoint x: 550, endPoint y: 305, distance: 282.3
click at [550, 305] on body "Back Meeting IQ Configuration Admin Access Only This configuration page is only…" at bounding box center [784, 275] width 1568 height 551
click at [928, 31] on icon "button" at bounding box center [927, 33] width 10 height 10
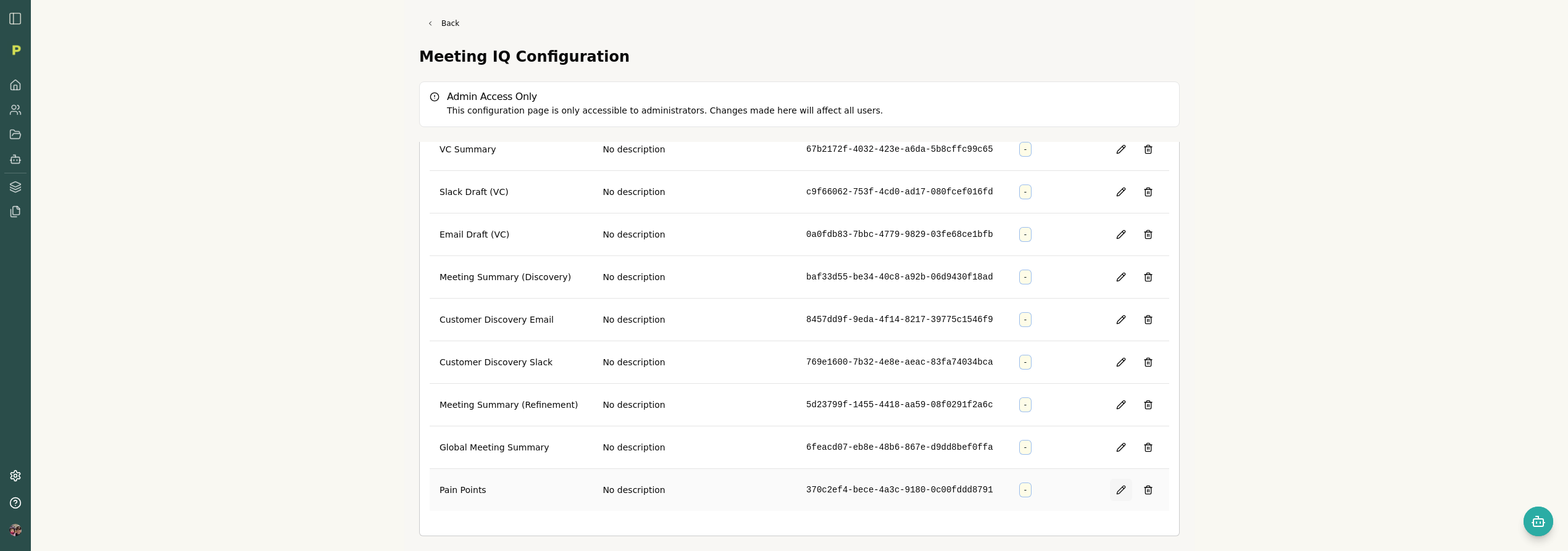
click at [1110, 492] on button at bounding box center [1121, 490] width 23 height 23
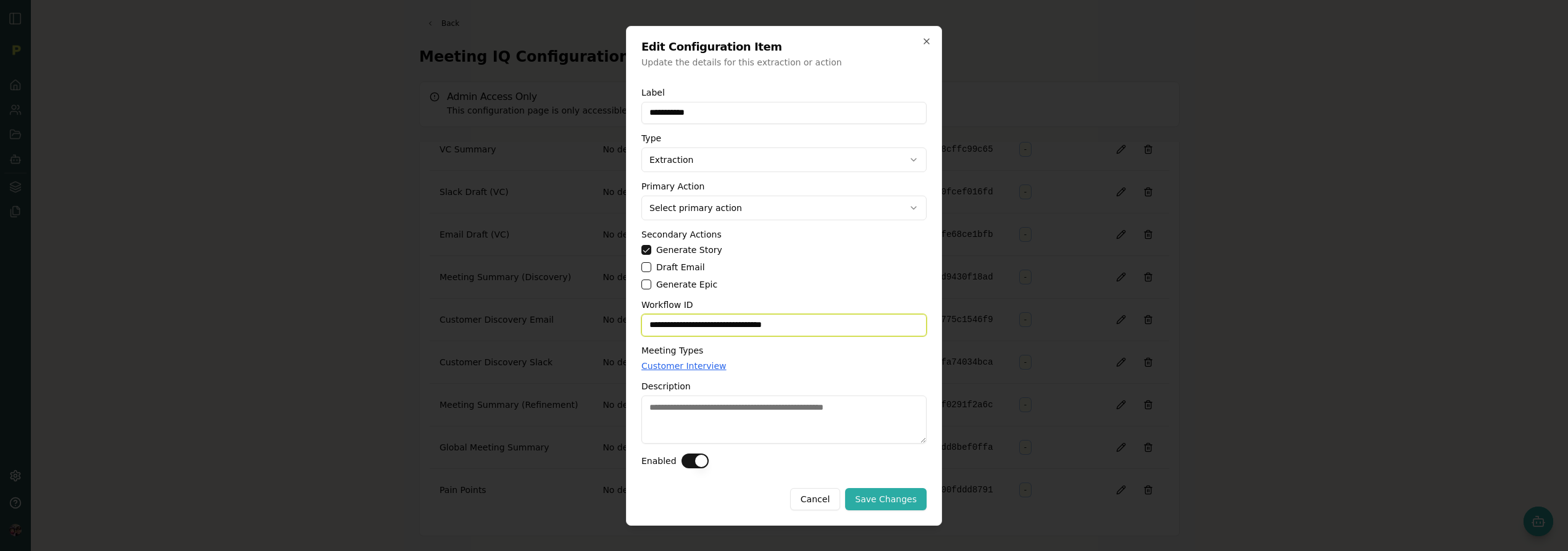
drag, startPoint x: 784, startPoint y: 323, endPoint x: 571, endPoint y: 307, distance: 213.6
click at [571, 307] on body "Back Meeting IQ Configuration Admin Access Only This configuration page is only…" at bounding box center [784, 275] width 1568 height 551
click at [927, 42] on icon "button" at bounding box center [927, 41] width 5 height 5
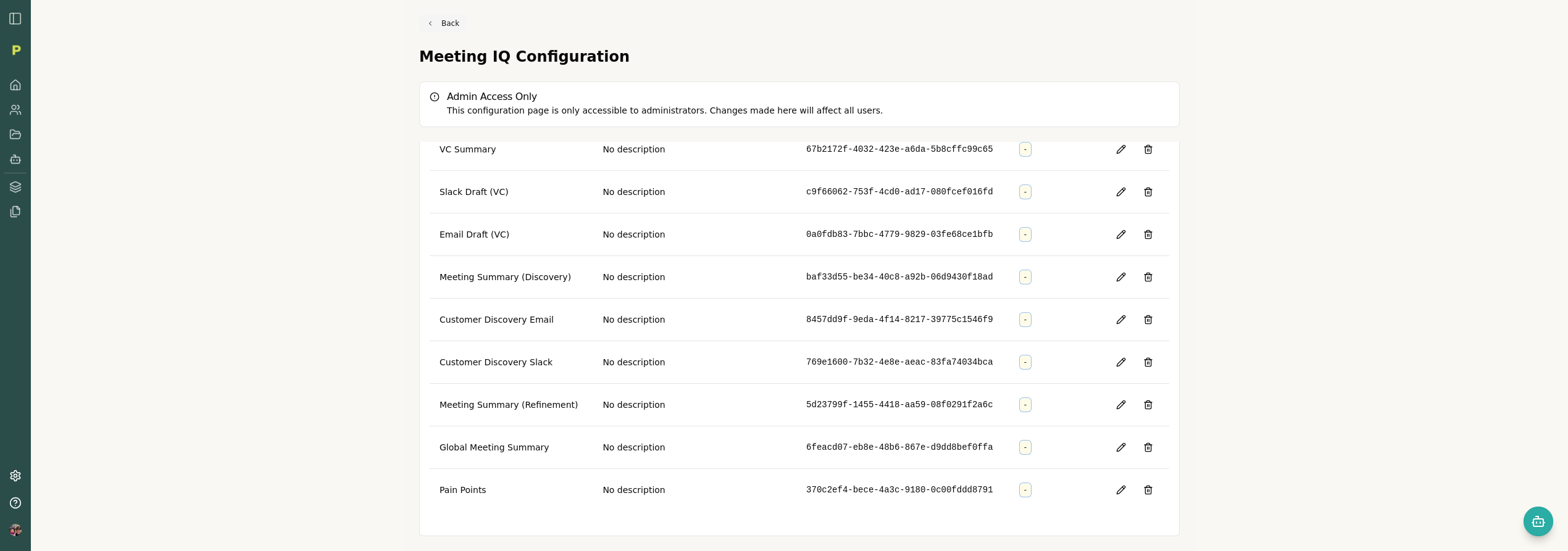
click at [441, 25] on link "Back" at bounding box center [442, 23] width 47 height 17
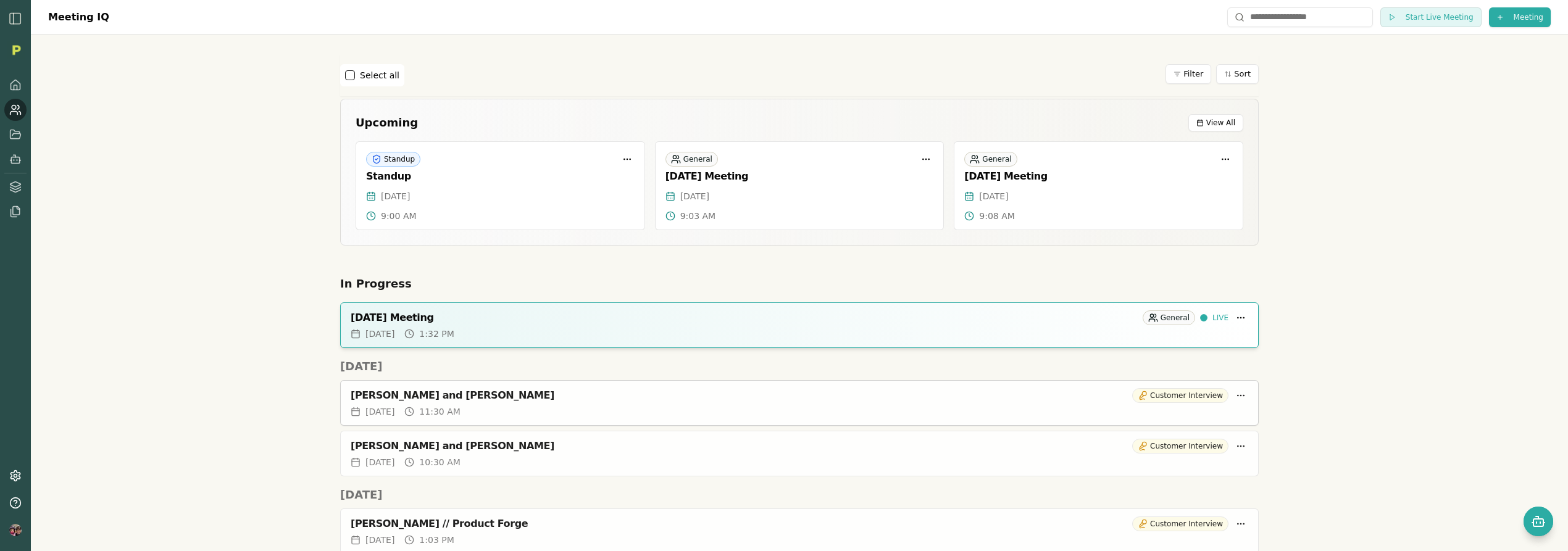
click at [940, 406] on div "Fri, Sep 05, 2025 11:30 AM" at bounding box center [799, 412] width 898 height 12
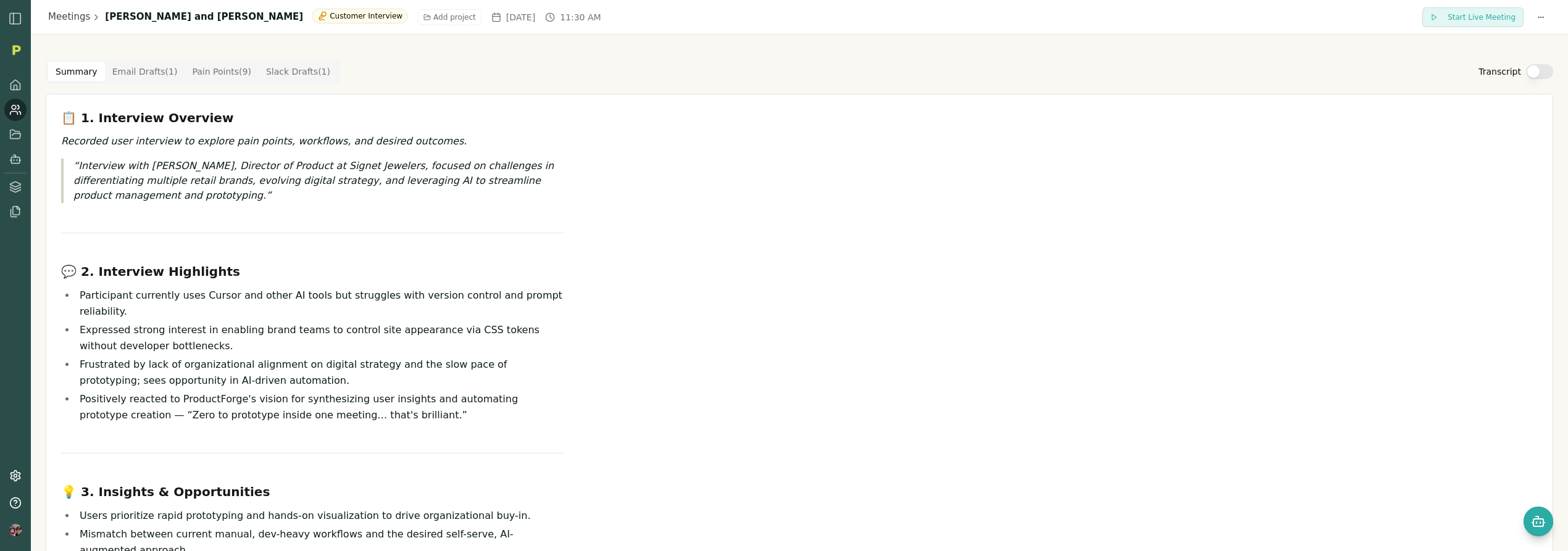
click at [1533, 78] on button "Transcript" at bounding box center [1539, 71] width 27 height 15
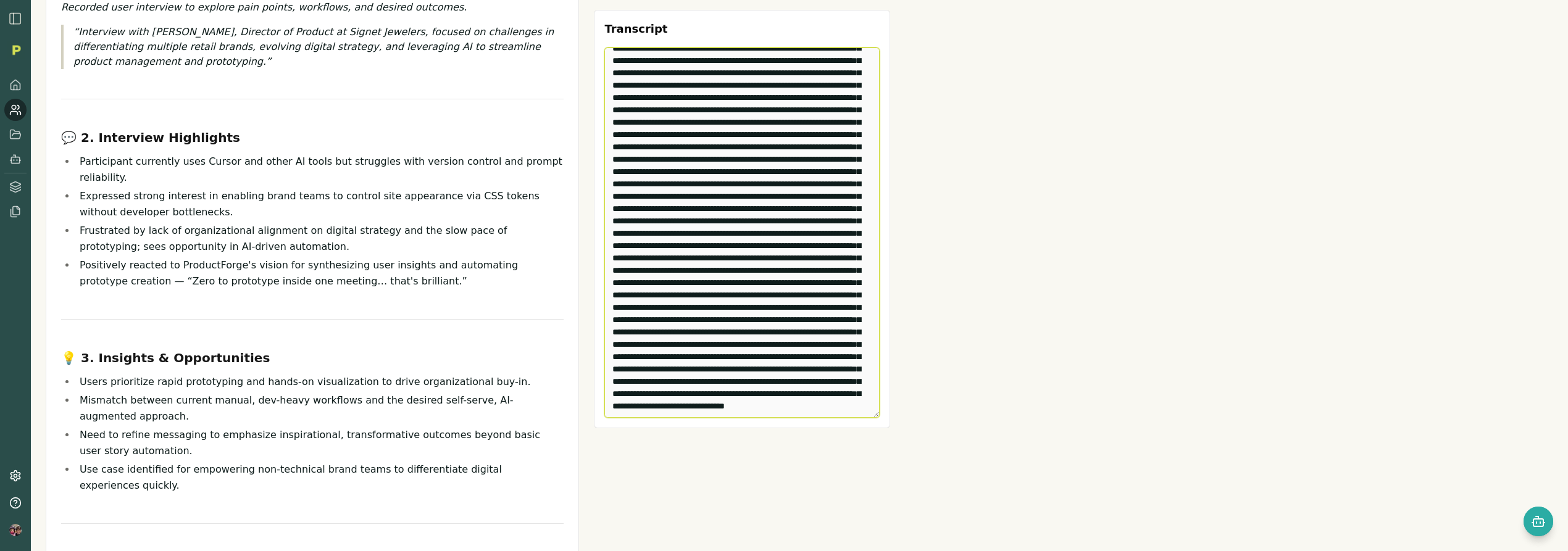
scroll to position [268, 0]
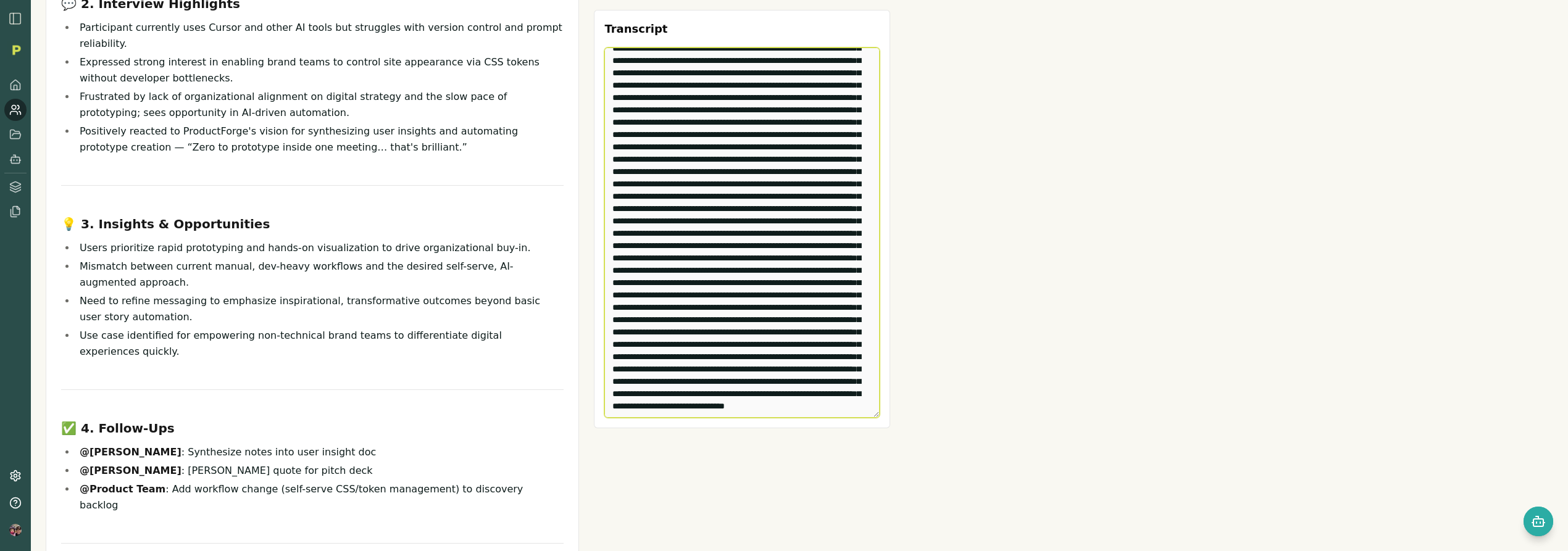
drag, startPoint x: 607, startPoint y: 142, endPoint x: 843, endPoint y: 557, distance: 477.4
click at [843, 550] on html "Meetings Todd Labrum and Rich Theil Customer Interview Add project Fri, Sep 05,…" at bounding box center [784, 275] width 1568 height 551
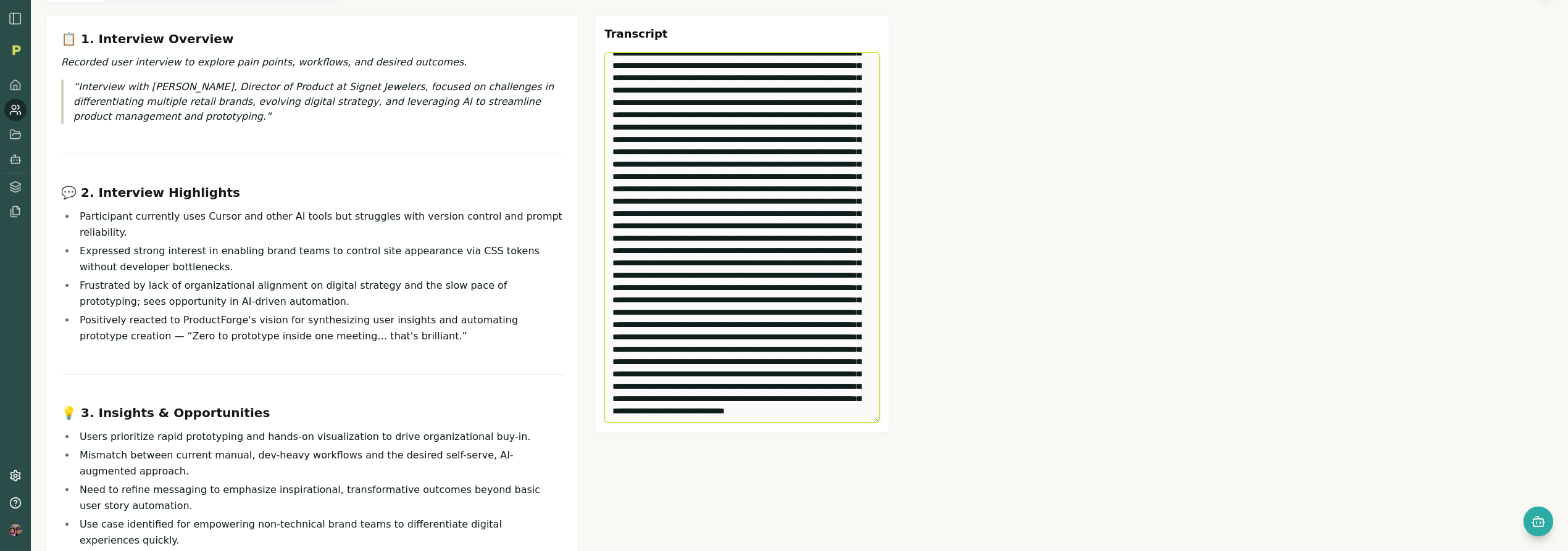
scroll to position [0, 0]
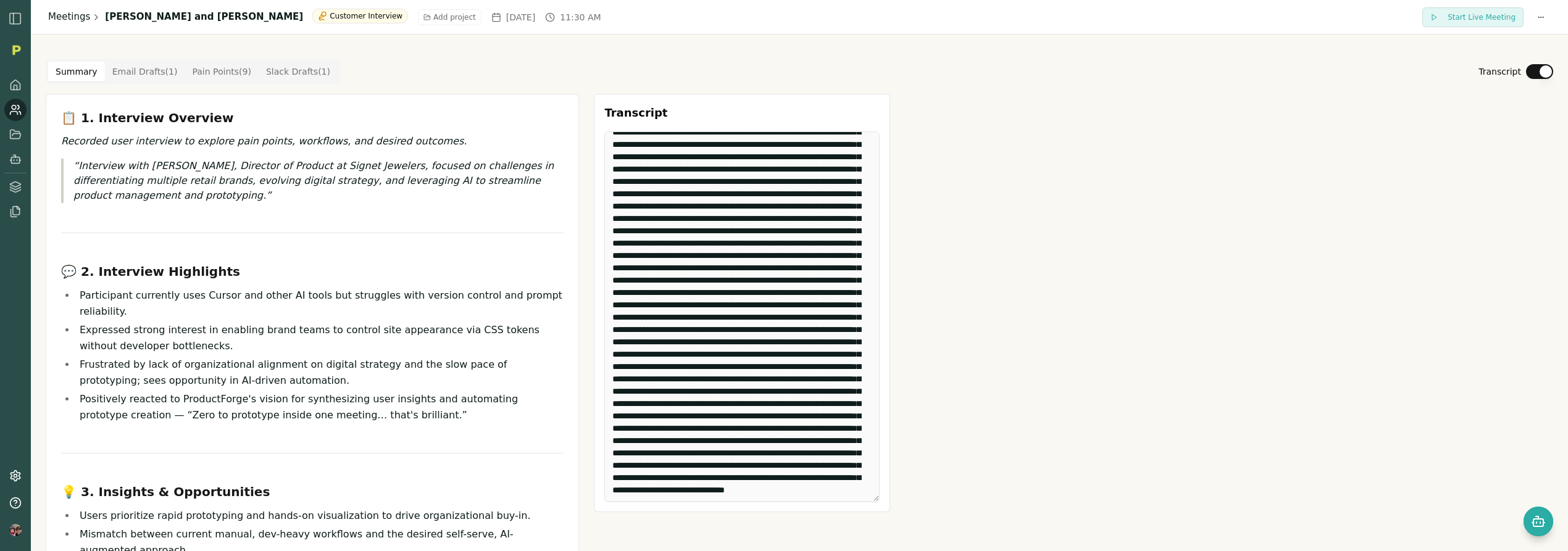
click at [69, 16] on link "Meetings" at bounding box center [69, 17] width 42 height 14
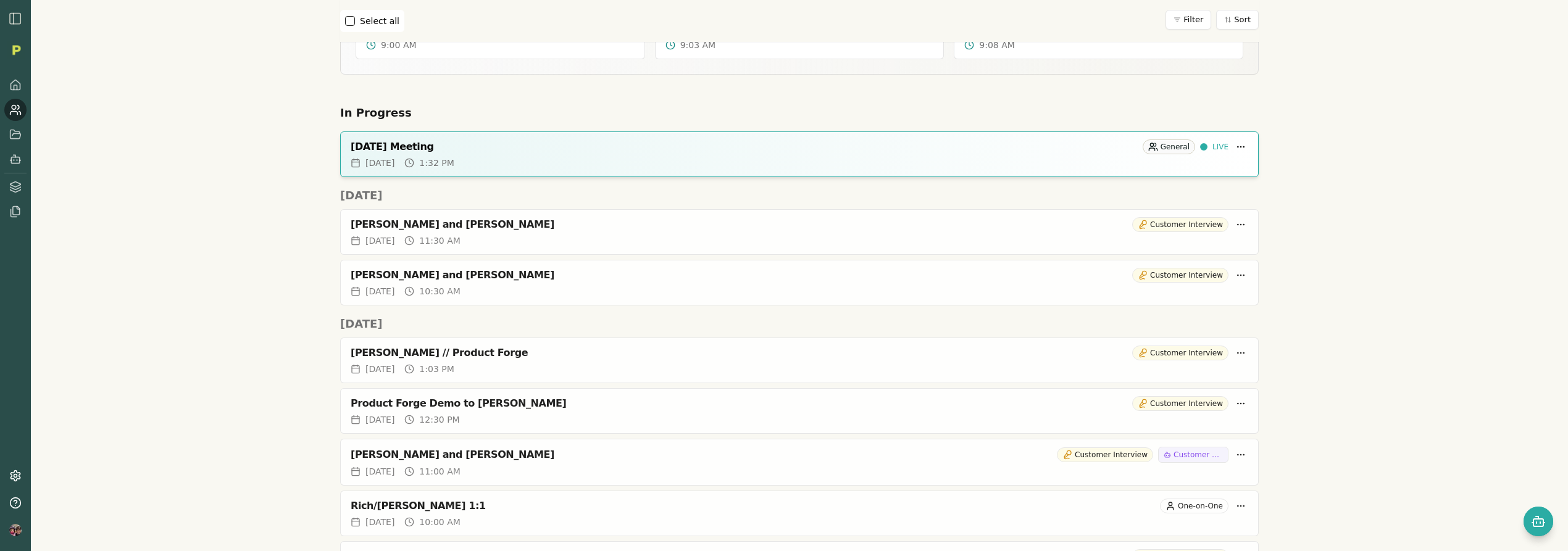
scroll to position [210, 0]
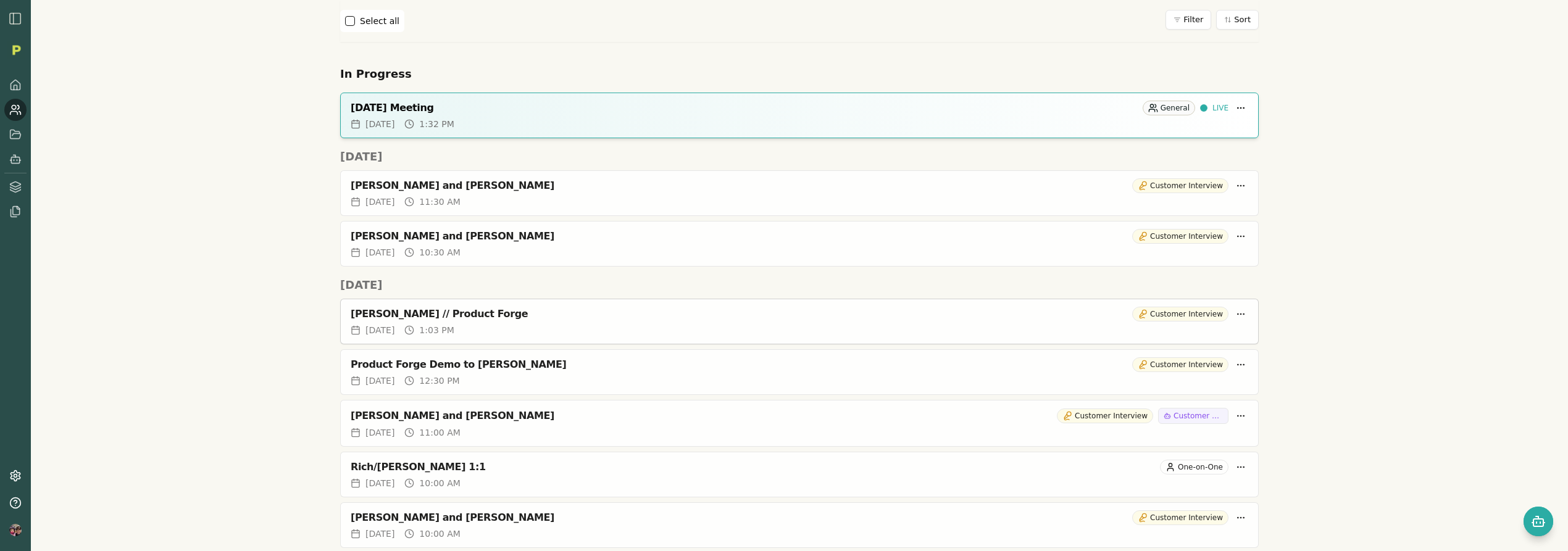
click at [697, 323] on div "Ralph // Product Forge Customer Interview" at bounding box center [799, 312] width 917 height 25
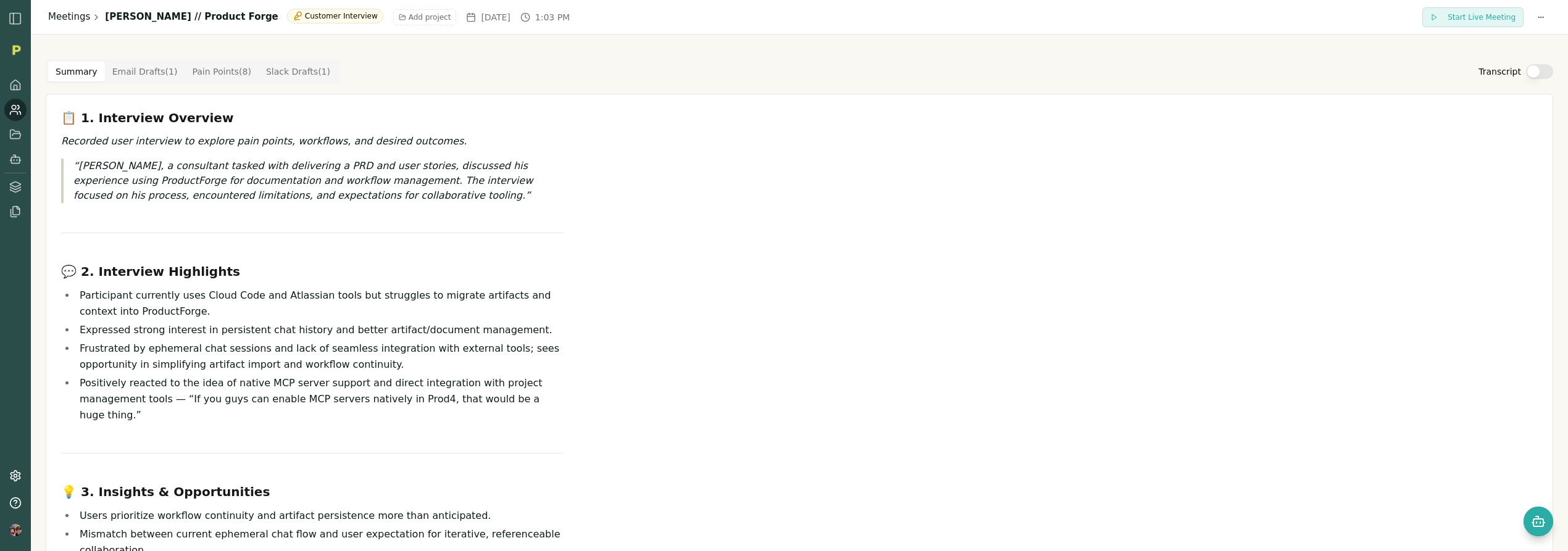
click at [61, 23] on link "Meetings" at bounding box center [69, 17] width 42 height 14
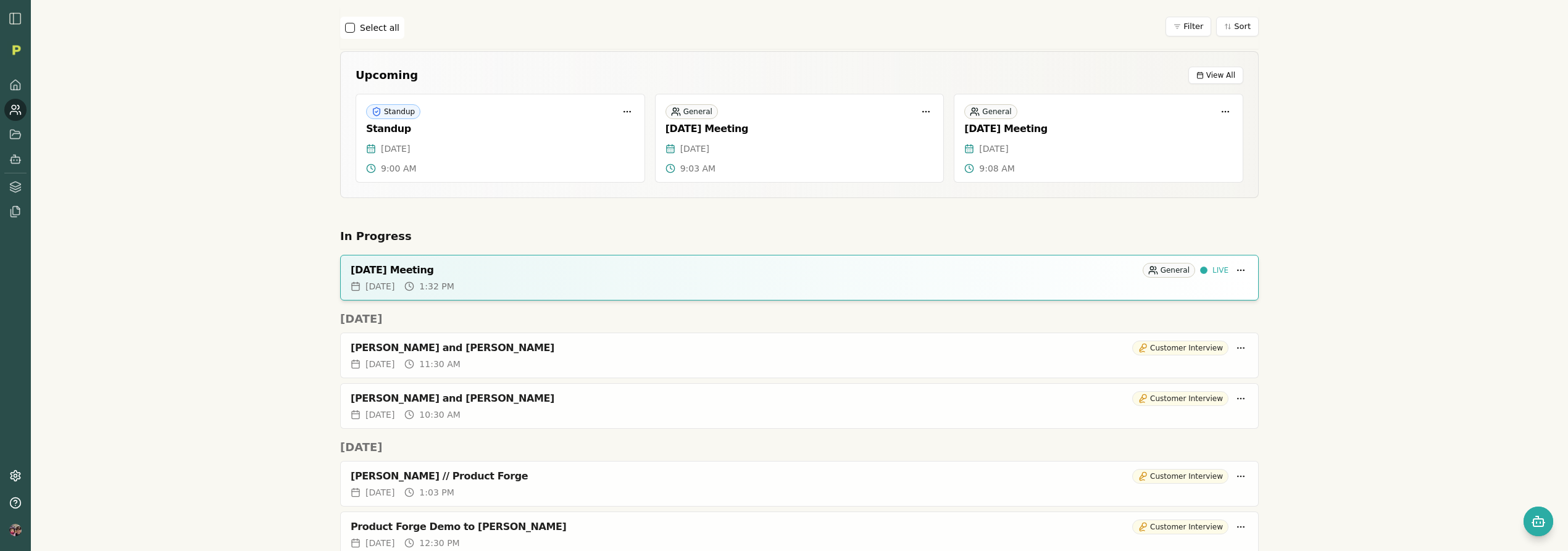
scroll to position [115, 0]
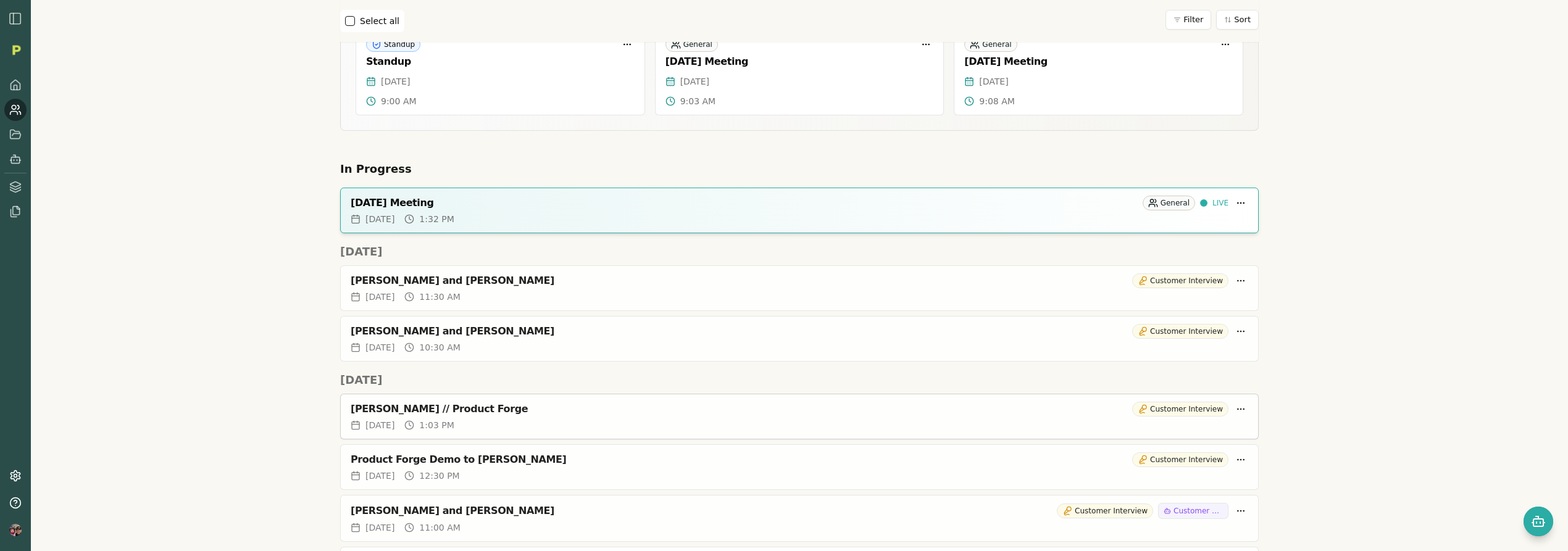
click at [812, 415] on div "[PERSON_NAME] // Product Forge" at bounding box center [739, 410] width 777 height 12
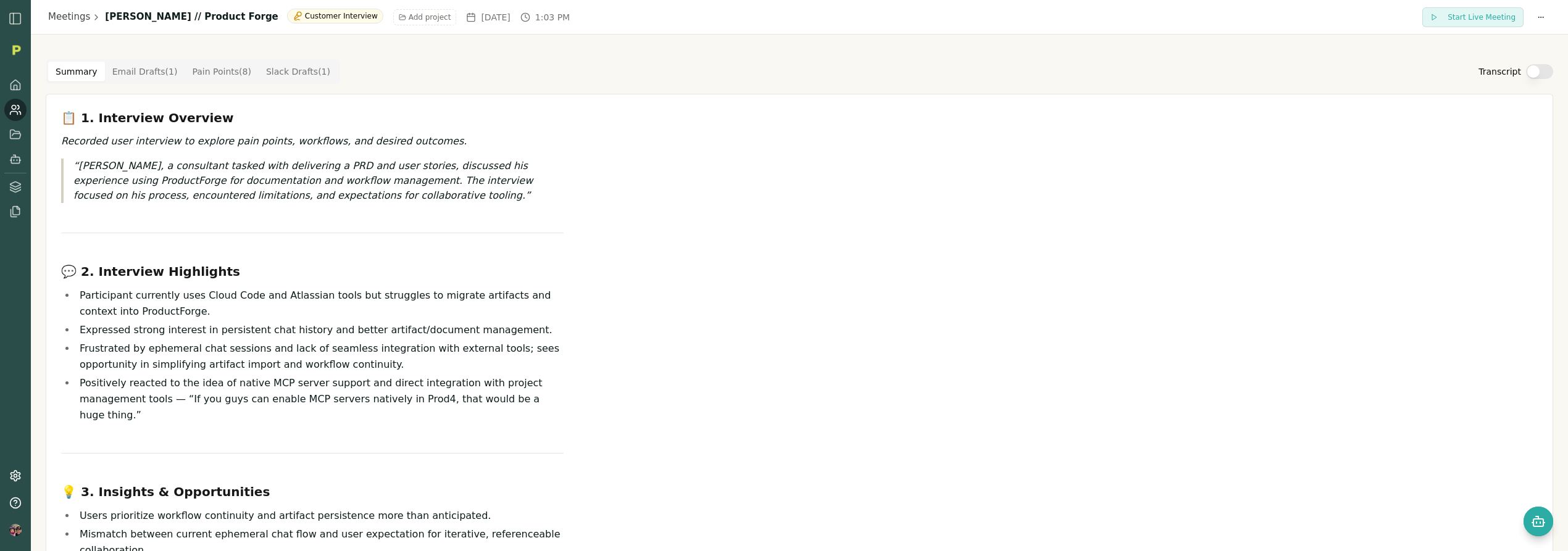
click at [1535, 73] on button "Transcript" at bounding box center [1539, 71] width 27 height 15
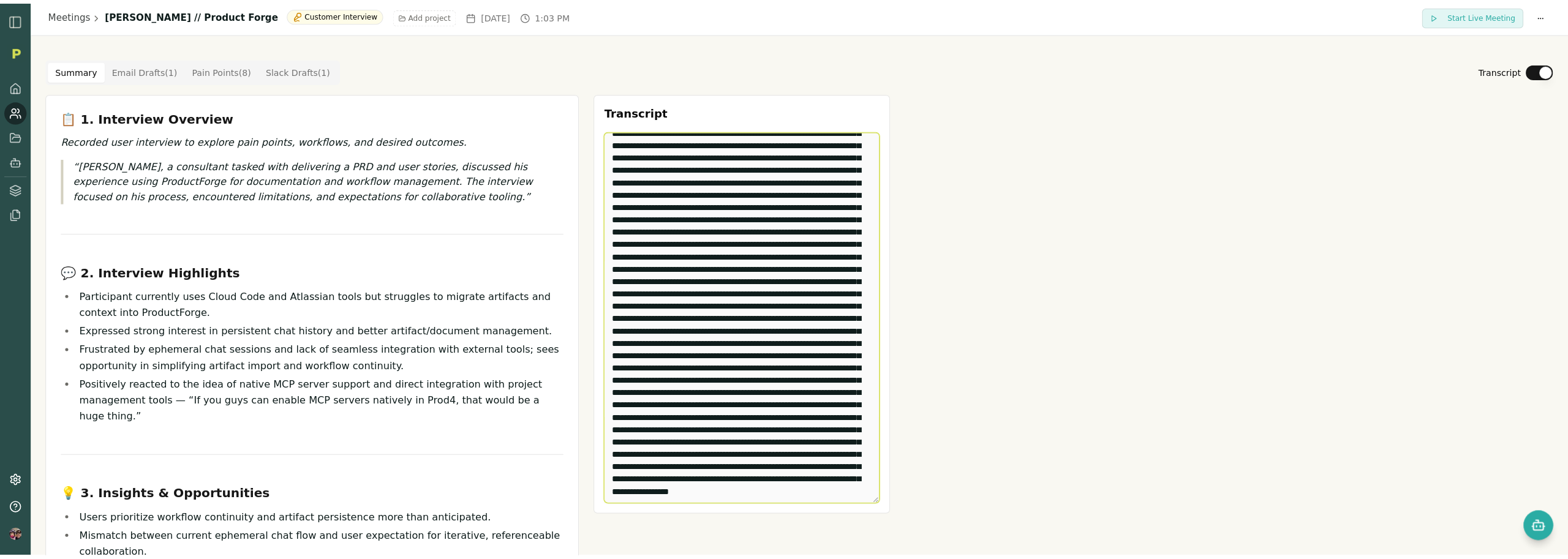
scroll to position [5399, 0]
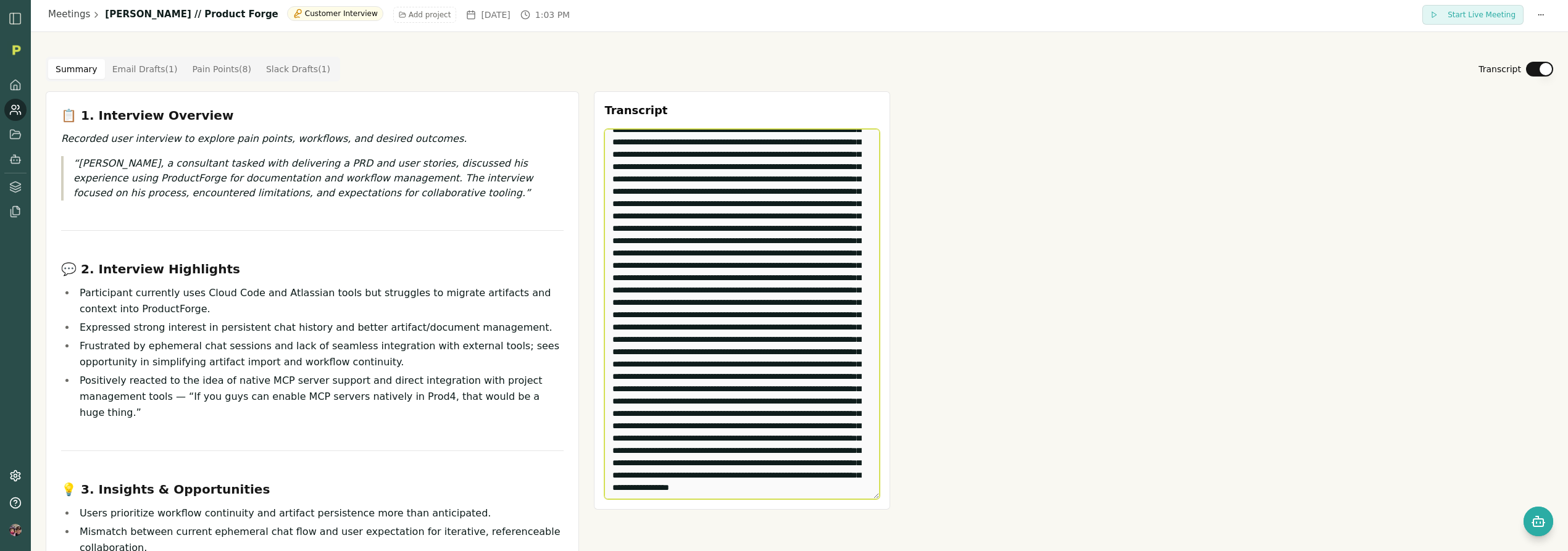
drag, startPoint x: 609, startPoint y: 142, endPoint x: 815, endPoint y: 530, distance: 439.3
click at [815, 530] on div "Transcript Edit Transcript" at bounding box center [742, 506] width 296 height 829
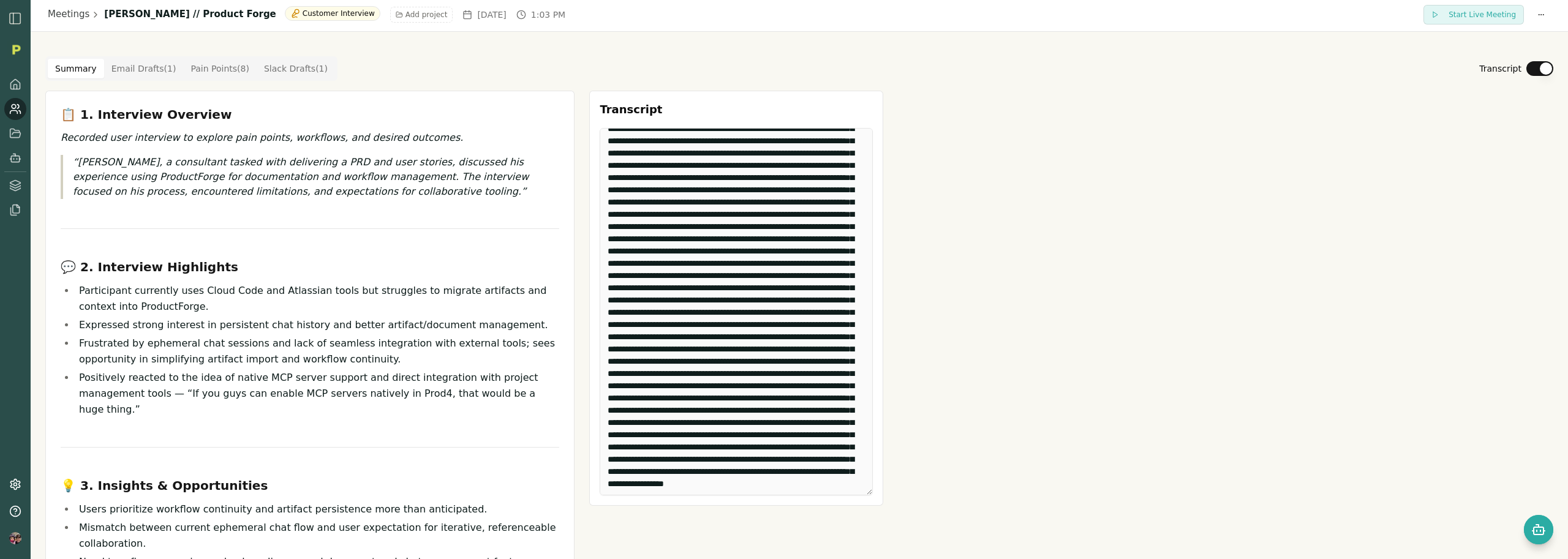
click at [1192, 115] on div "📋 1. Interview Overview Recorded user interview to explore pain points, workflo…" at bounding box center [799, 502] width 1508 height 823
click at [62, 12] on link "Meetings" at bounding box center [69, 15] width 42 height 14
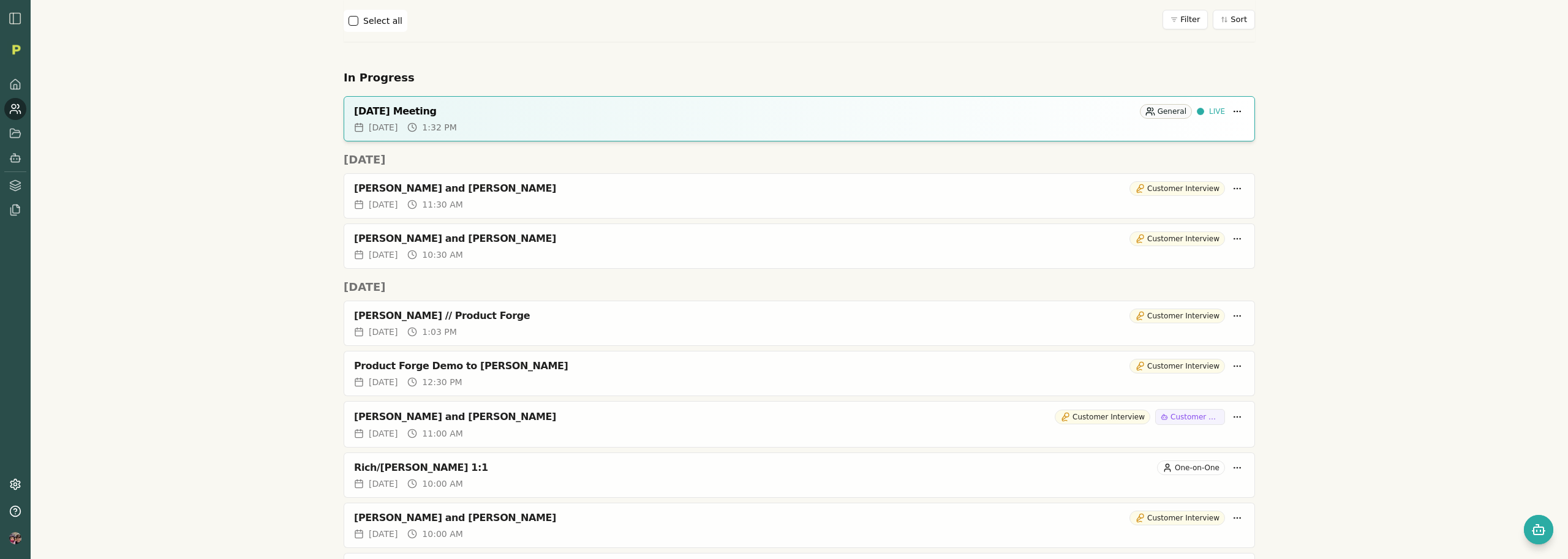
scroll to position [201, 0]
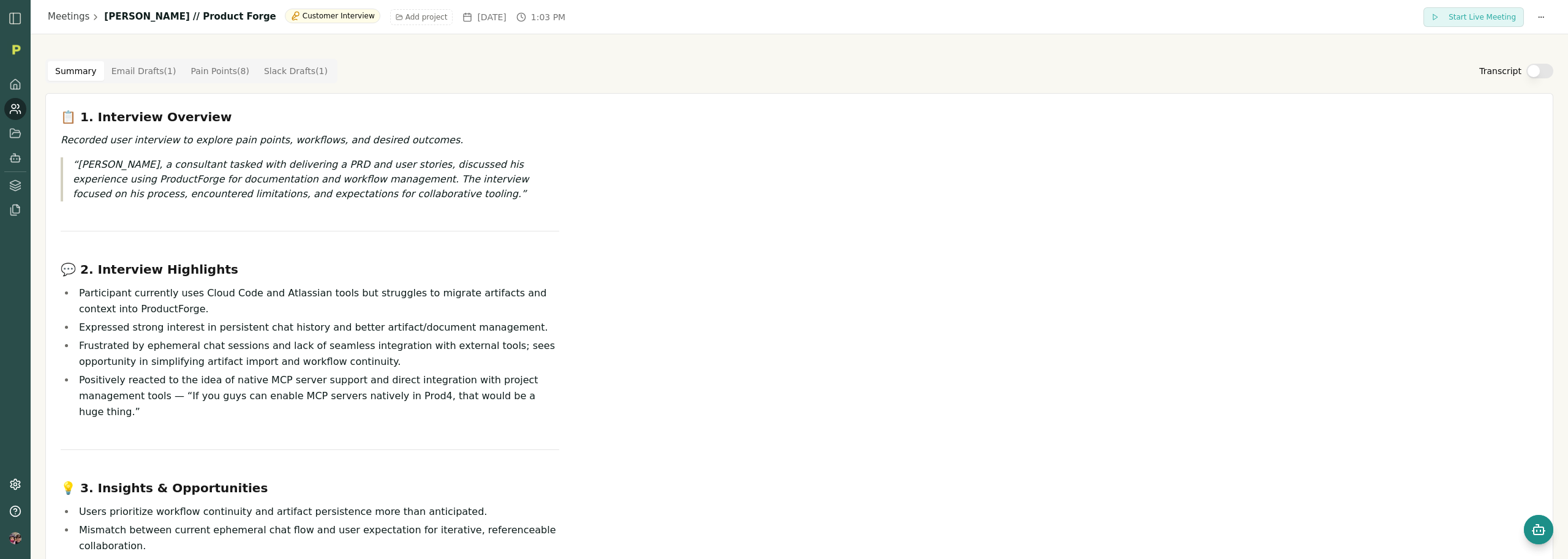
click at [1542, 527] on rect "Open chat" at bounding box center [1538, 531] width 10 height 8
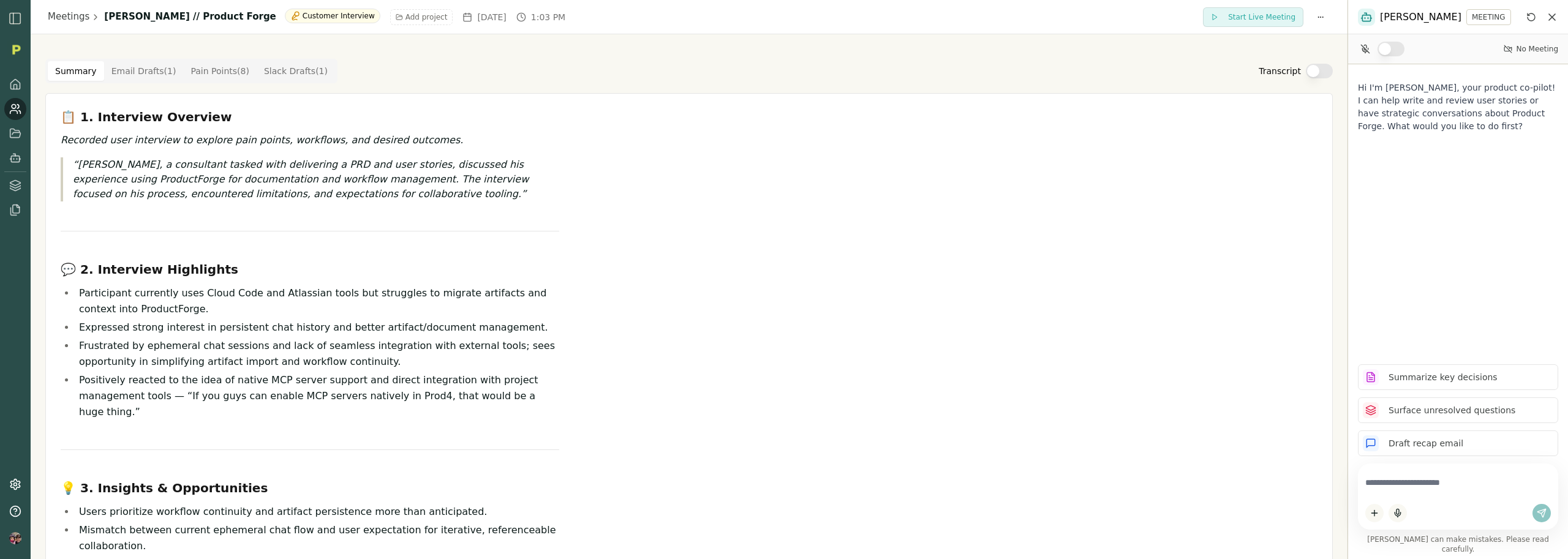
click at [1384, 495] on textarea at bounding box center [1458, 483] width 186 height 24
type textarea "**********"
click at [37, 13] on div "Meetings [PERSON_NAME] // Product Forge Customer Interview Add project [DATE] 1…" at bounding box center [689, 17] width 1317 height 34
click at [76, 19] on link "Meetings" at bounding box center [69, 17] width 42 height 14
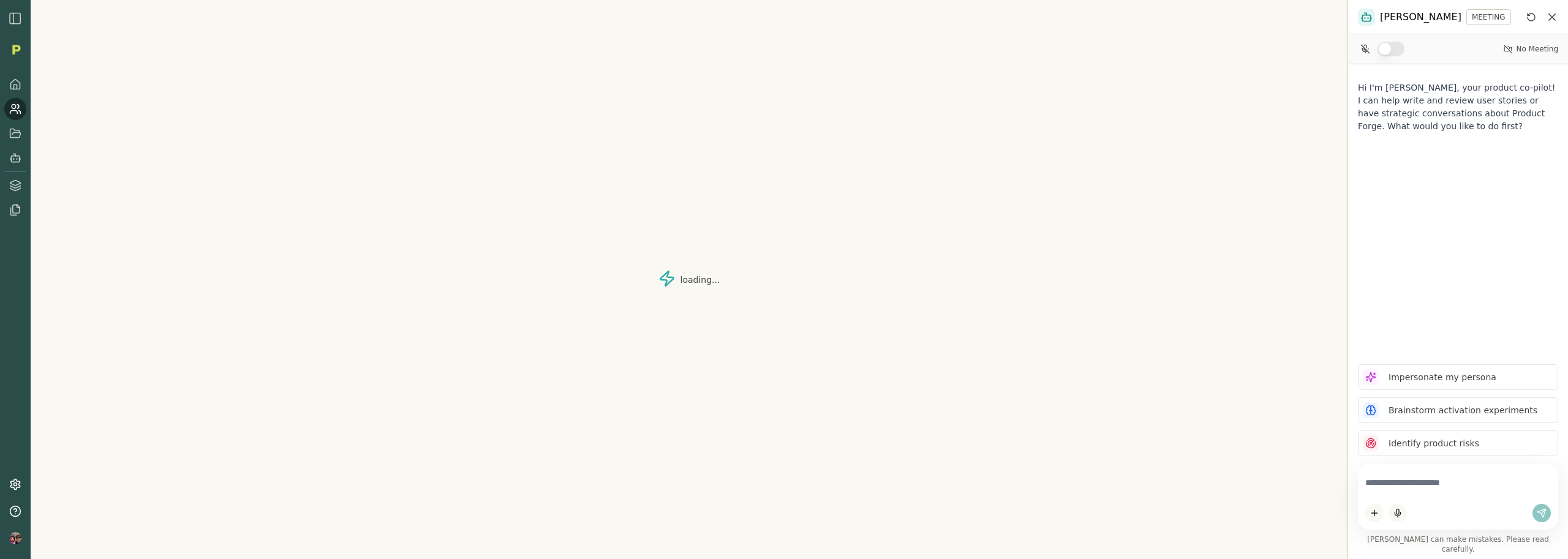
click at [1410, 489] on textarea at bounding box center [1458, 483] width 186 height 24
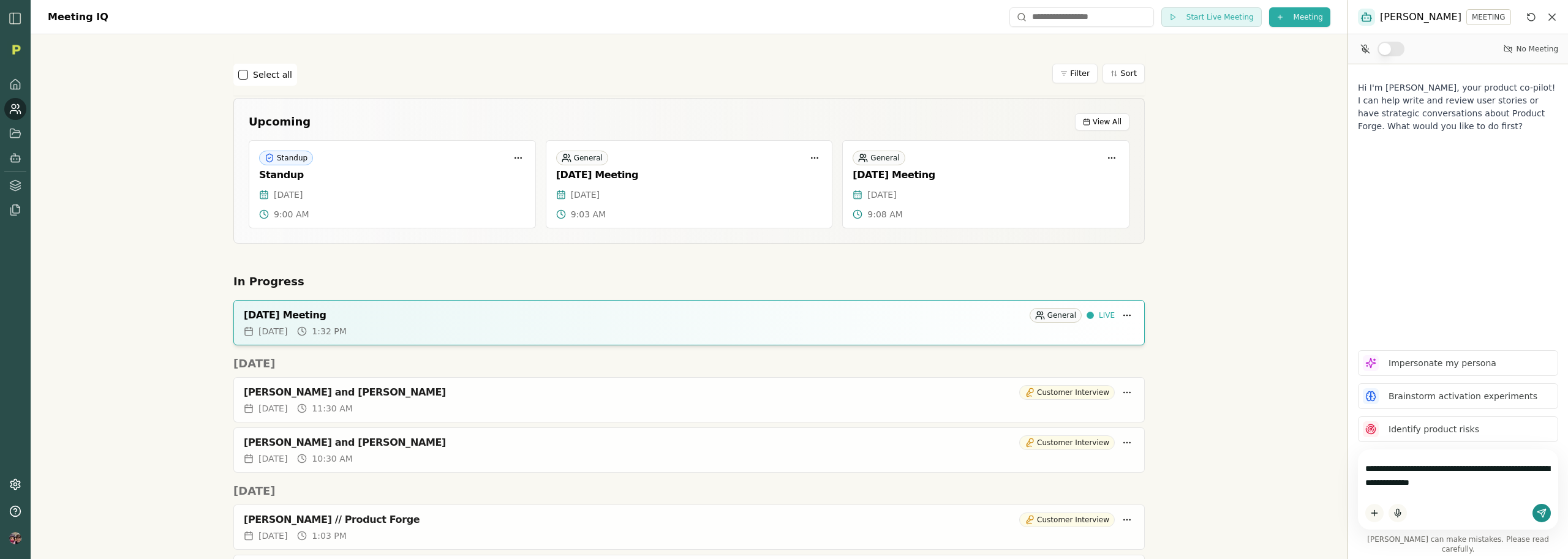
type textarea "**********"
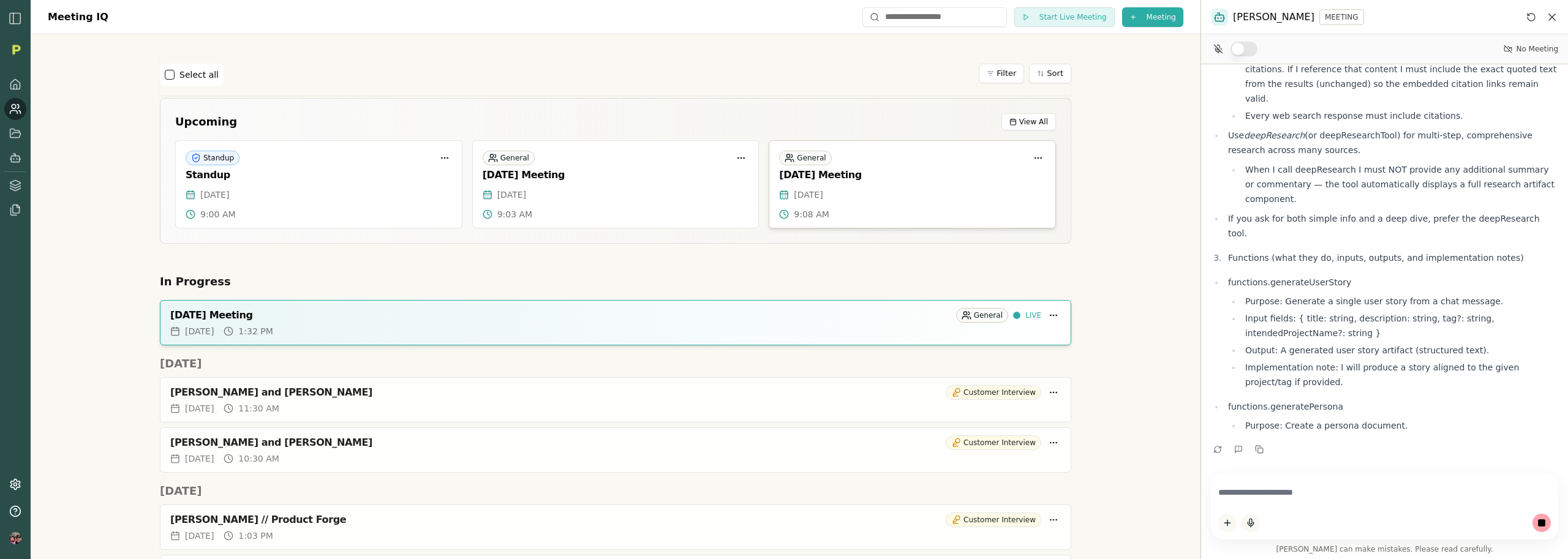
drag, startPoint x: 1347, startPoint y: 192, endPoint x: 1040, endPoint y: 221, distance: 308.4
click at [1040, 221] on div "Meeting IQ Start Live Meeting Meeting Select all Filter Sort Upcoming View All …" at bounding box center [784, 279] width 1568 height 559
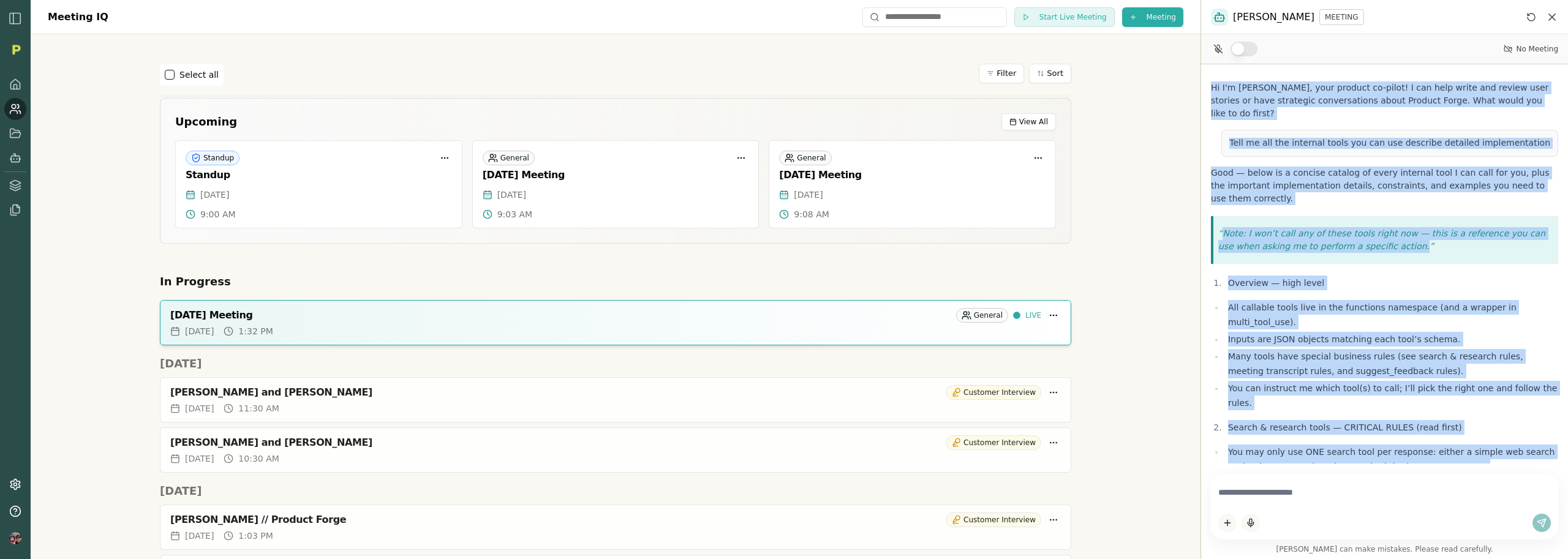
drag, startPoint x: 1377, startPoint y: 402, endPoint x: 1206, endPoint y: 89, distance: 356.7
click at [1206, 89] on div "Hi I'm [PERSON_NAME], your product co-pilot! I can help write and review user s…" at bounding box center [1384, 264] width 367 height 399
copy div "Lo I'd Sitam, cons adipisc el-seddo! E tem inci utlab etd magnaa enim adminim v…"
click at [1334, 138] on p "Tell me all the internal tools you can use describe detailed implementation" at bounding box center [1390, 143] width 321 height 11
